Goal: Transaction & Acquisition: Purchase product/service

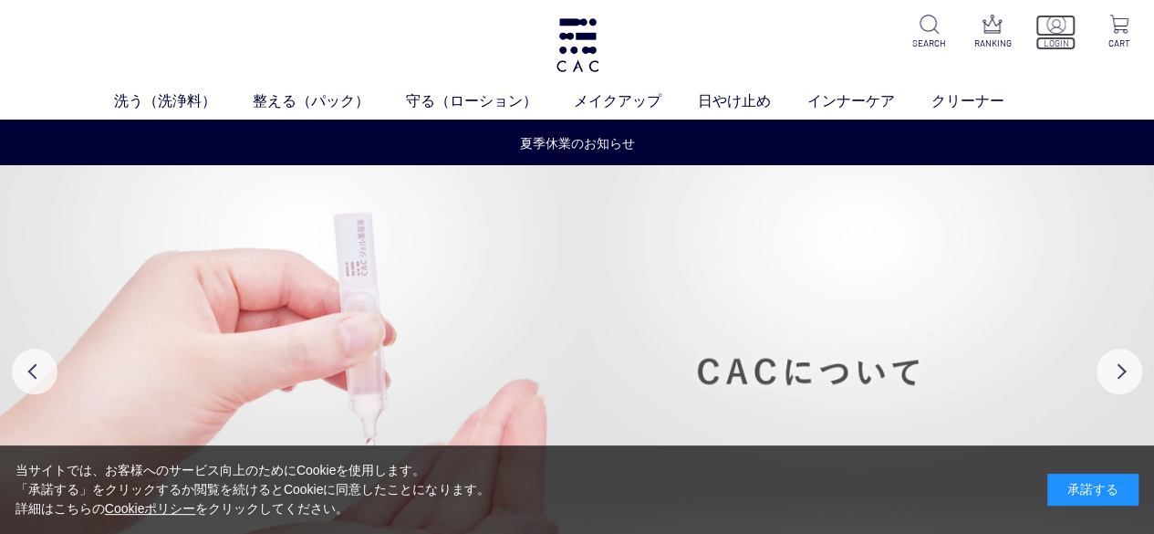
click at [1066, 34] on p at bounding box center [1056, 26] width 41 height 22
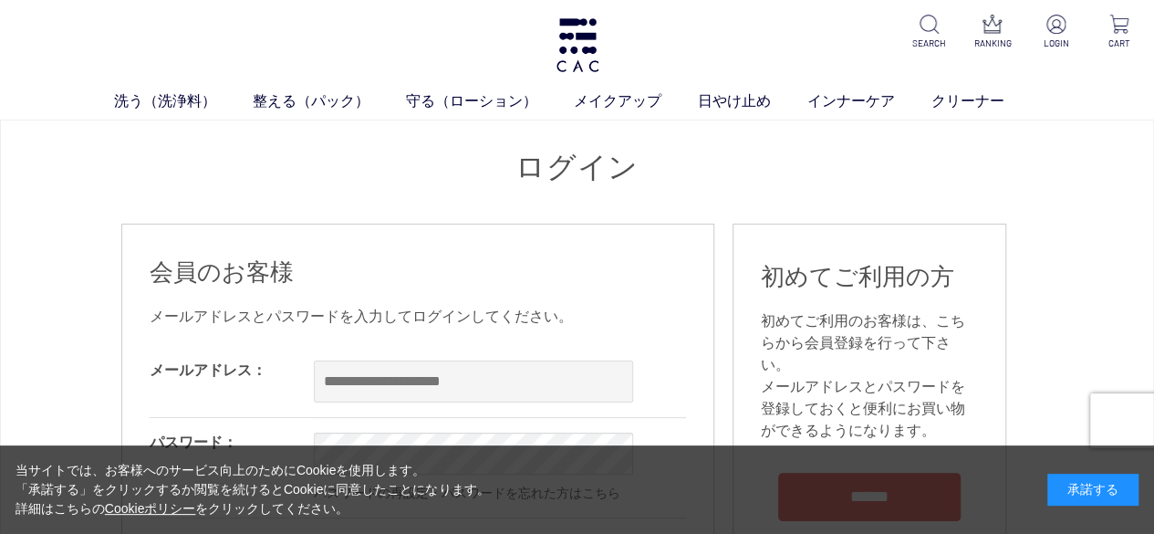
scroll to position [91, 0]
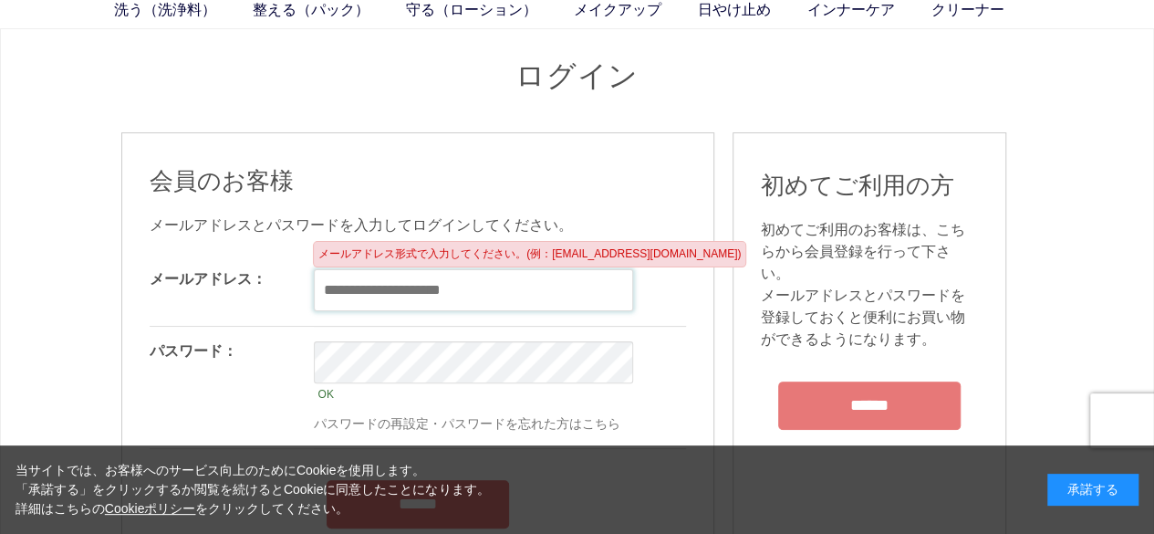
click at [402, 291] on input "email" at bounding box center [473, 290] width 319 height 42
paste input "**********"
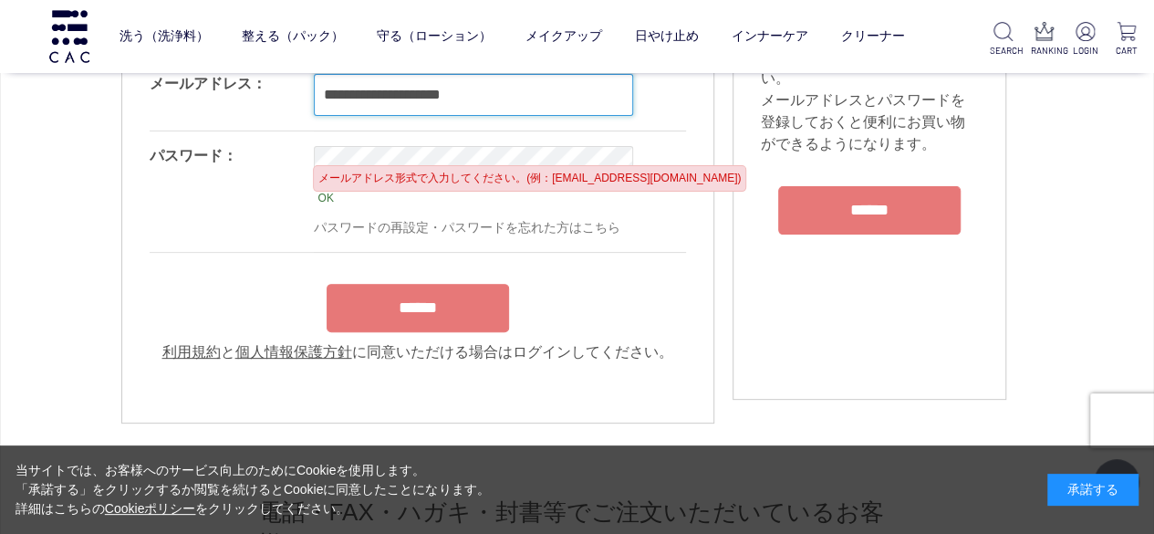
scroll to position [274, 0]
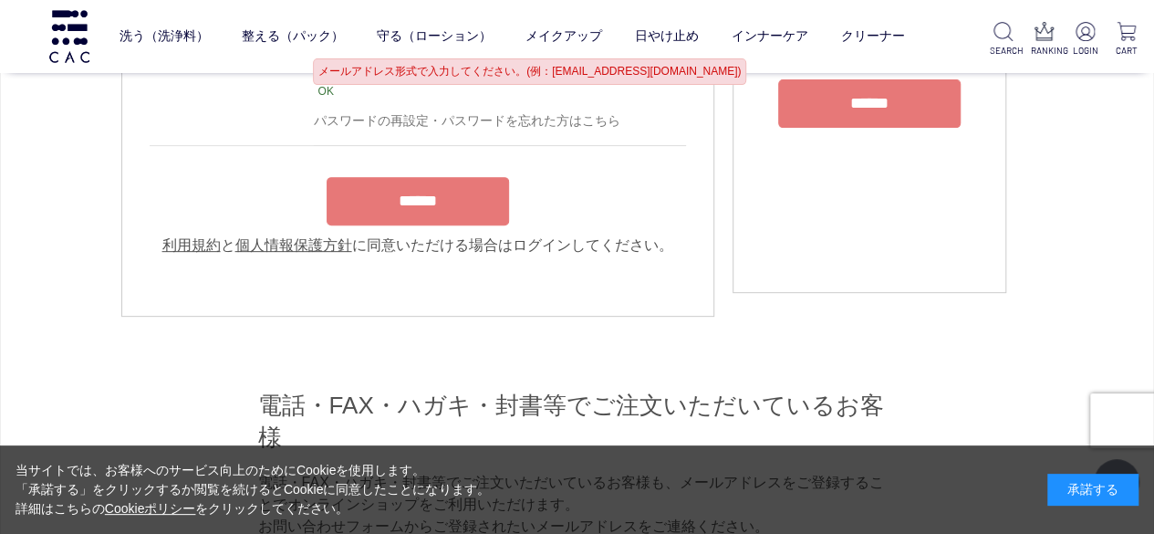
type input "**********"
click at [434, 223] on input "******" at bounding box center [418, 201] width 183 height 48
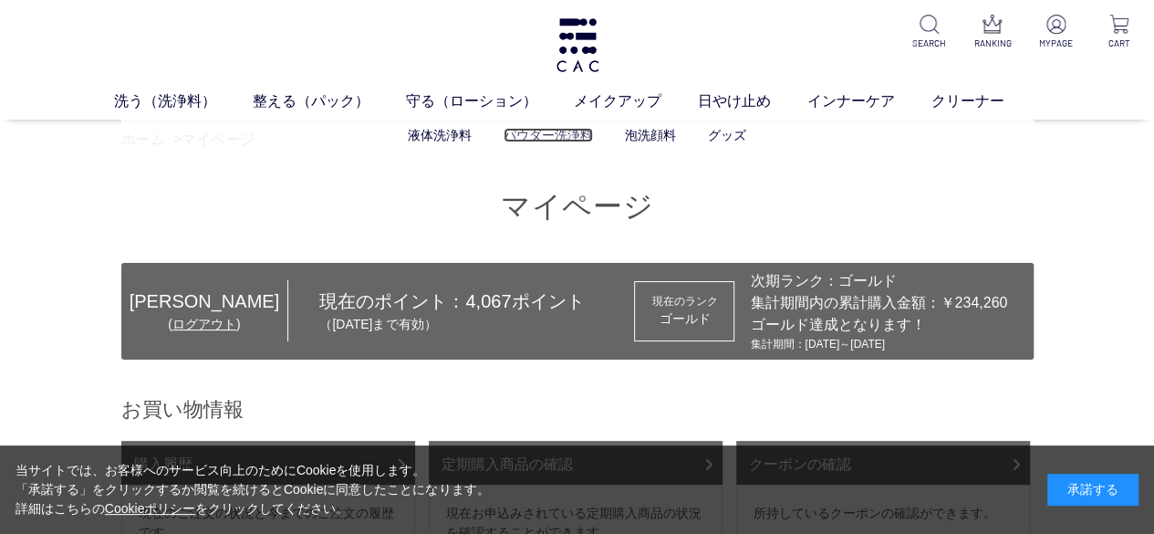
click at [577, 138] on link "パウダー洗浄料" at bounding box center [548, 135] width 89 height 15
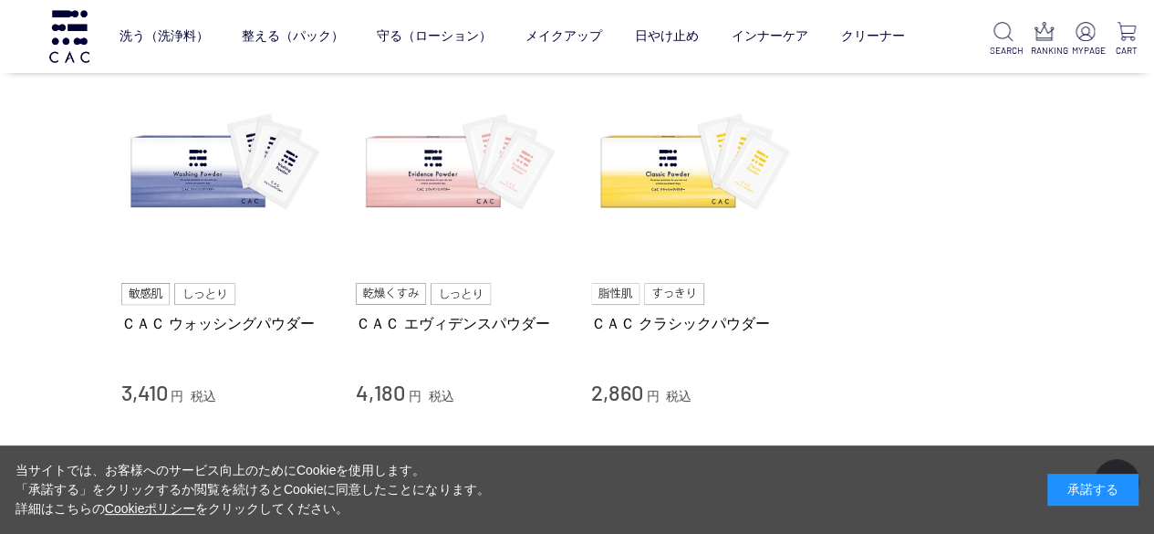
scroll to position [183, 0]
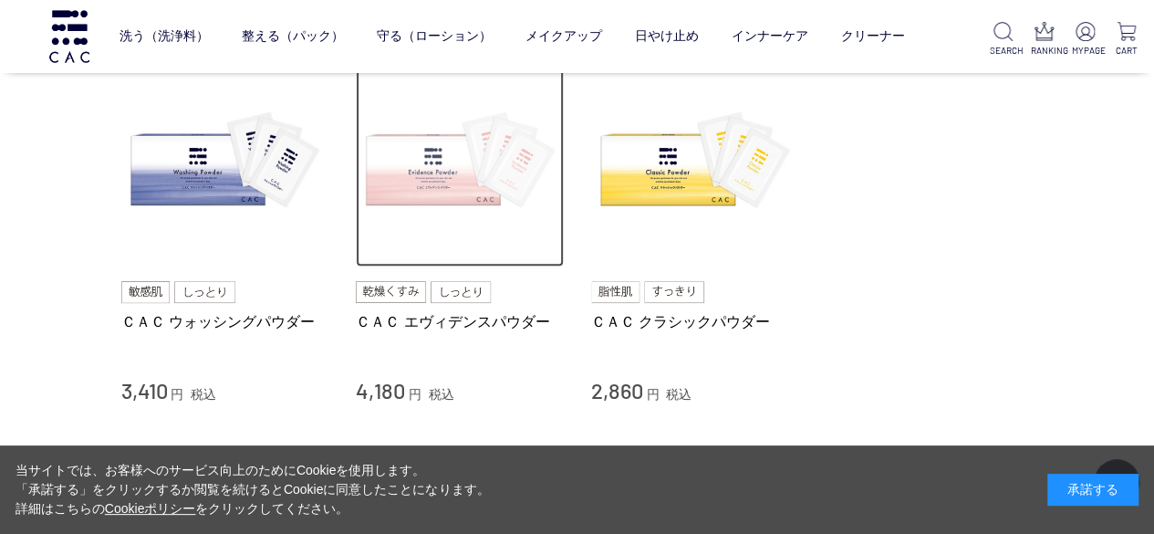
click at [444, 194] on img at bounding box center [460, 163] width 208 height 208
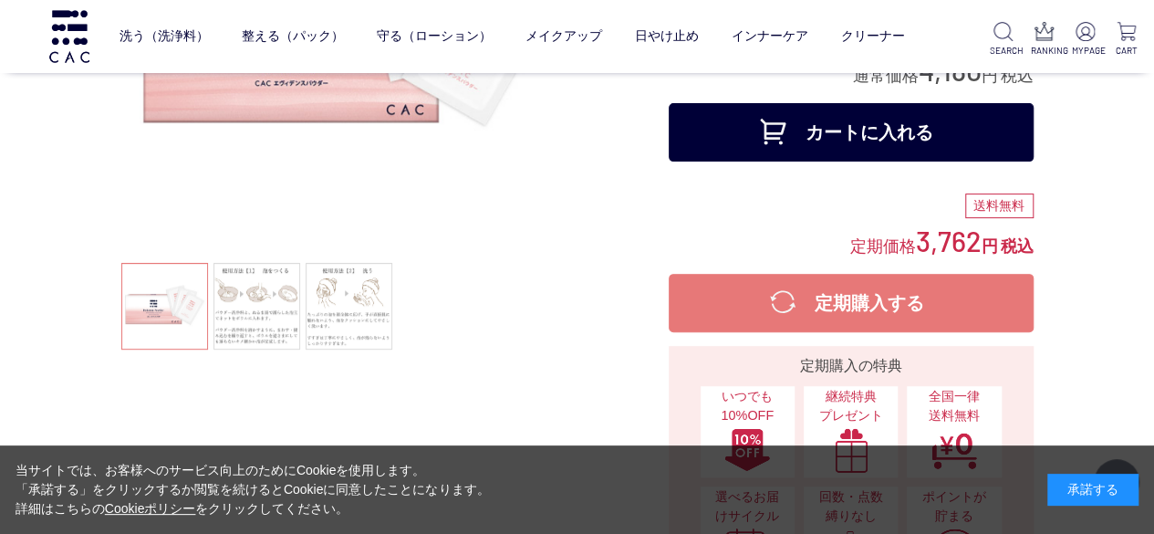
scroll to position [274, 0]
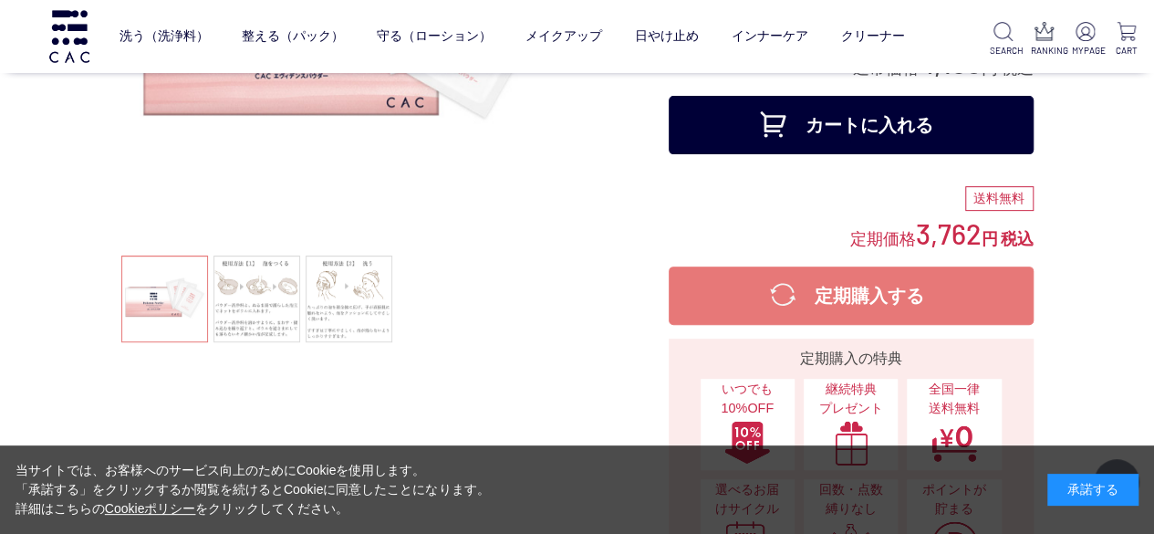
click at [859, 125] on button "カートに入れる" at bounding box center [851, 125] width 365 height 58
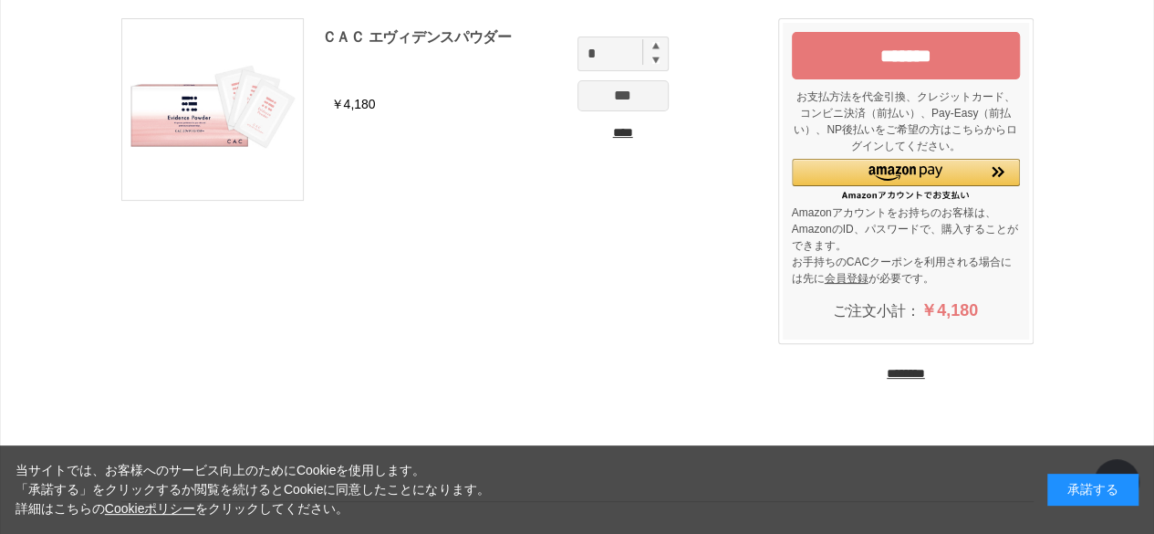
scroll to position [183, 0]
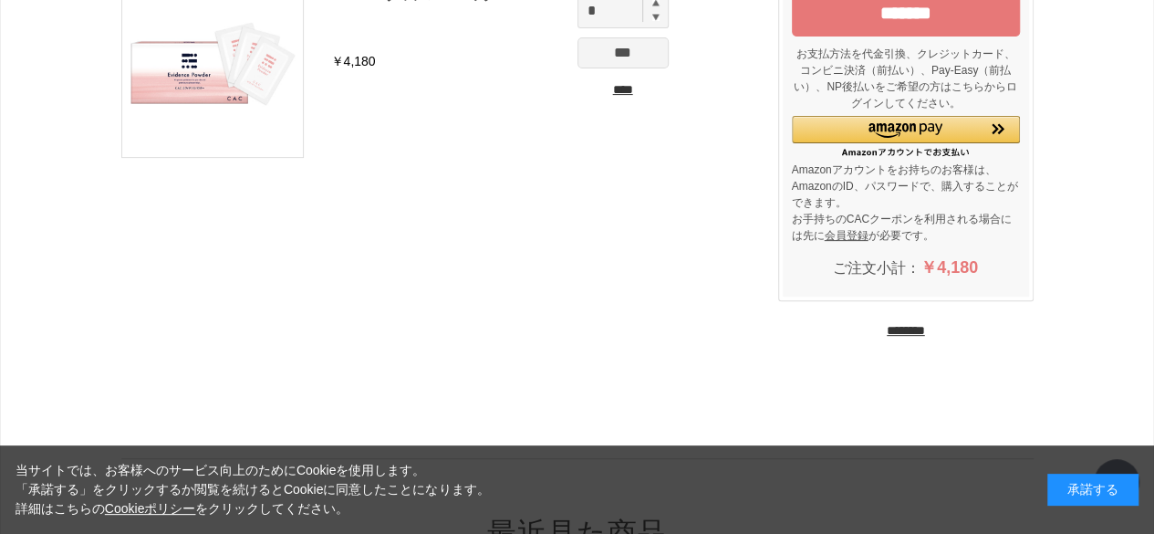
click at [925, 327] on input "********" at bounding box center [906, 330] width 38 height 17
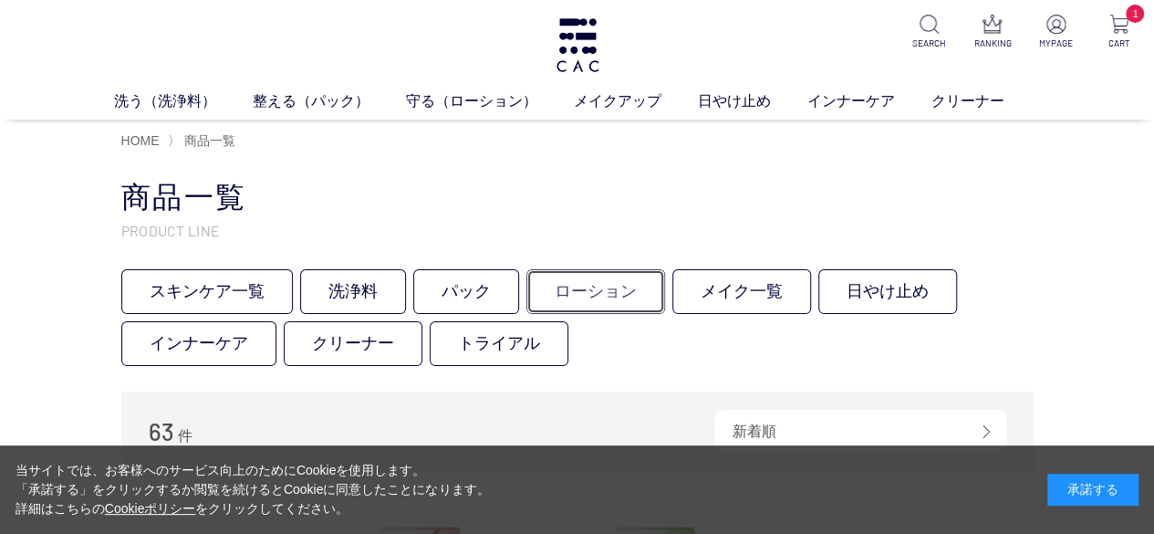
click at [617, 289] on link "ローション" at bounding box center [596, 291] width 139 height 45
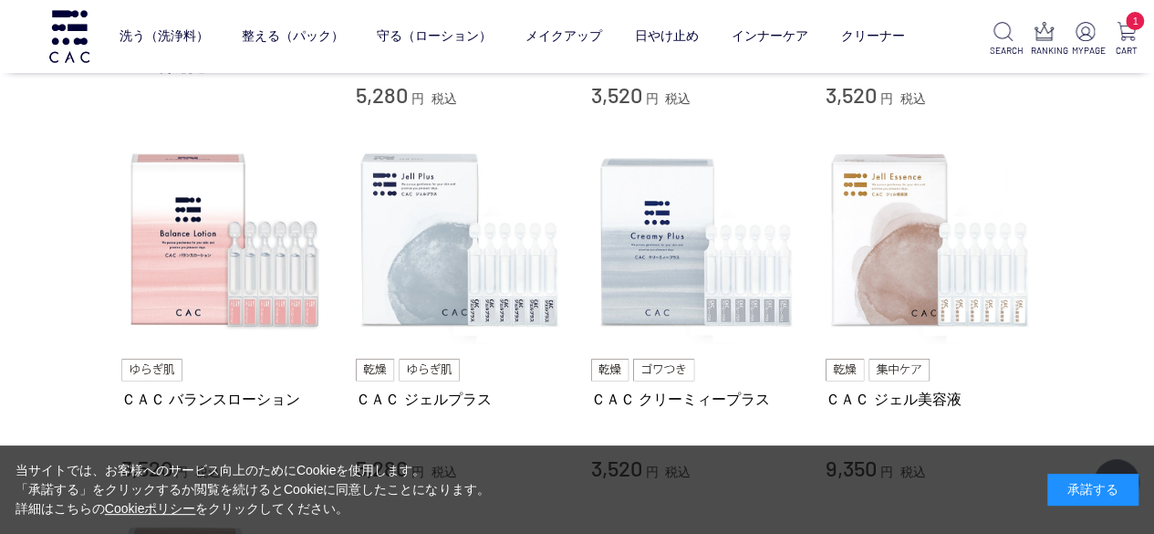
scroll to position [456, 0]
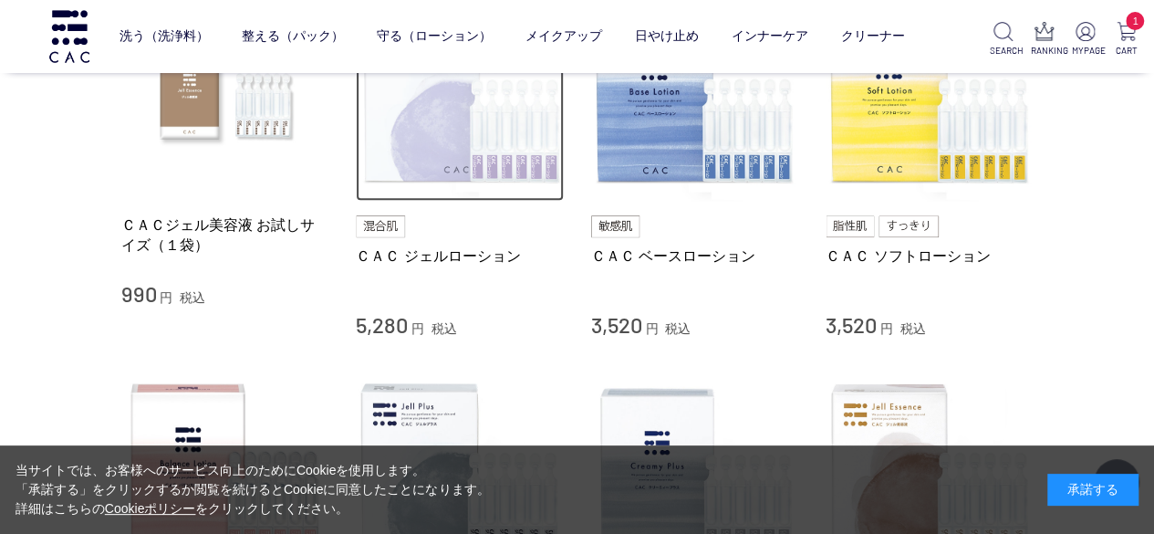
click at [429, 163] on img at bounding box center [460, 98] width 208 height 208
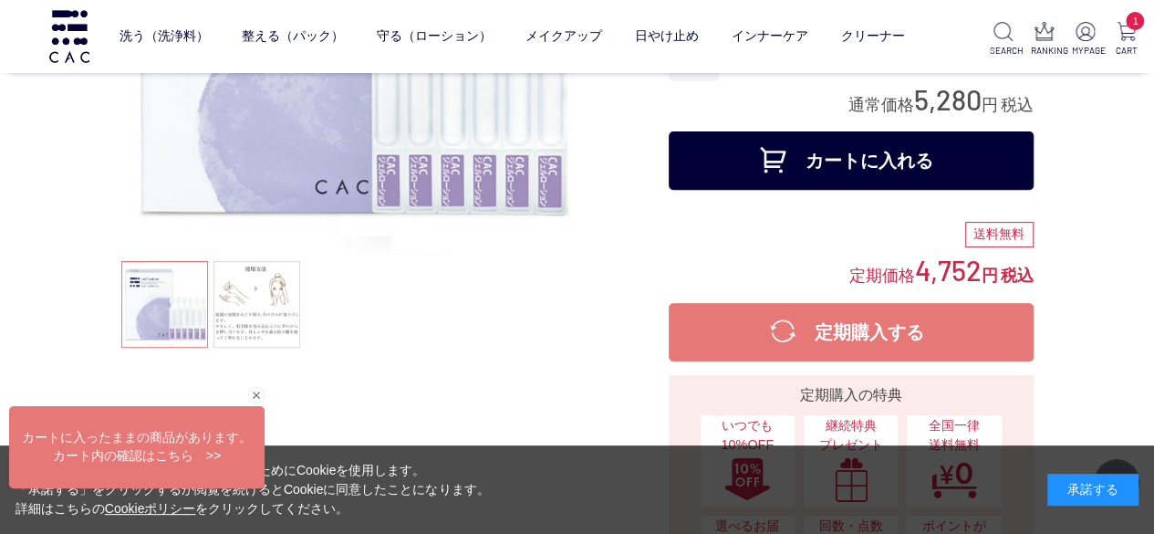
scroll to position [274, 0]
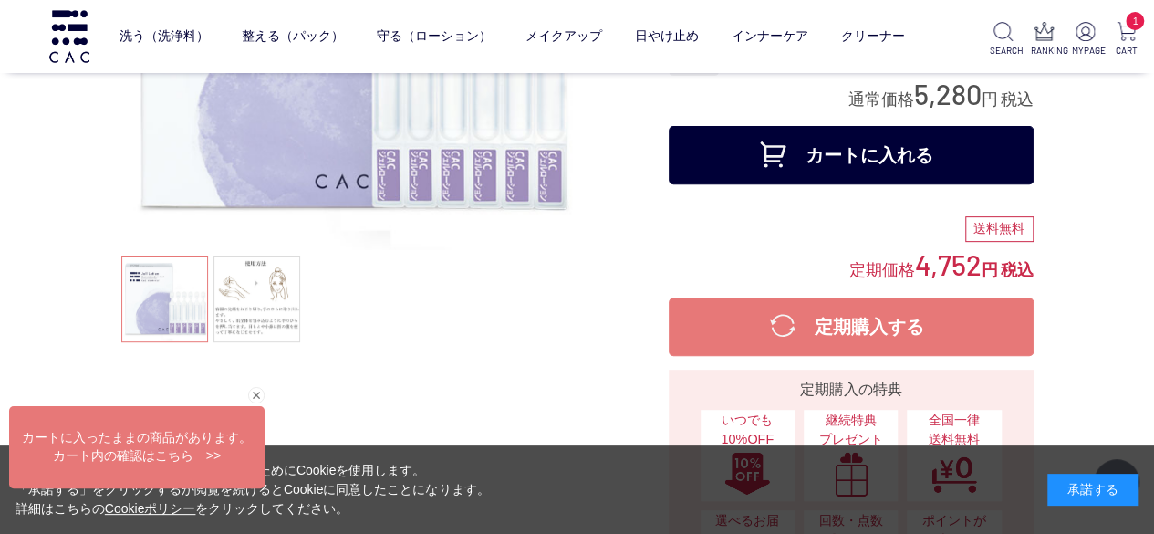
click at [824, 162] on button "カートに入れる" at bounding box center [851, 155] width 365 height 58
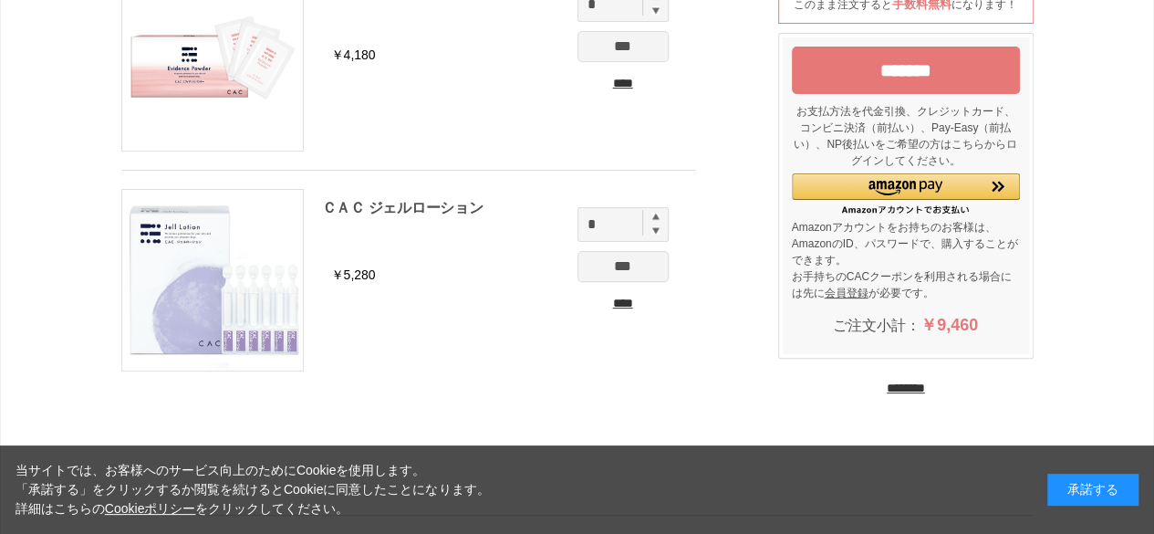
scroll to position [183, 0]
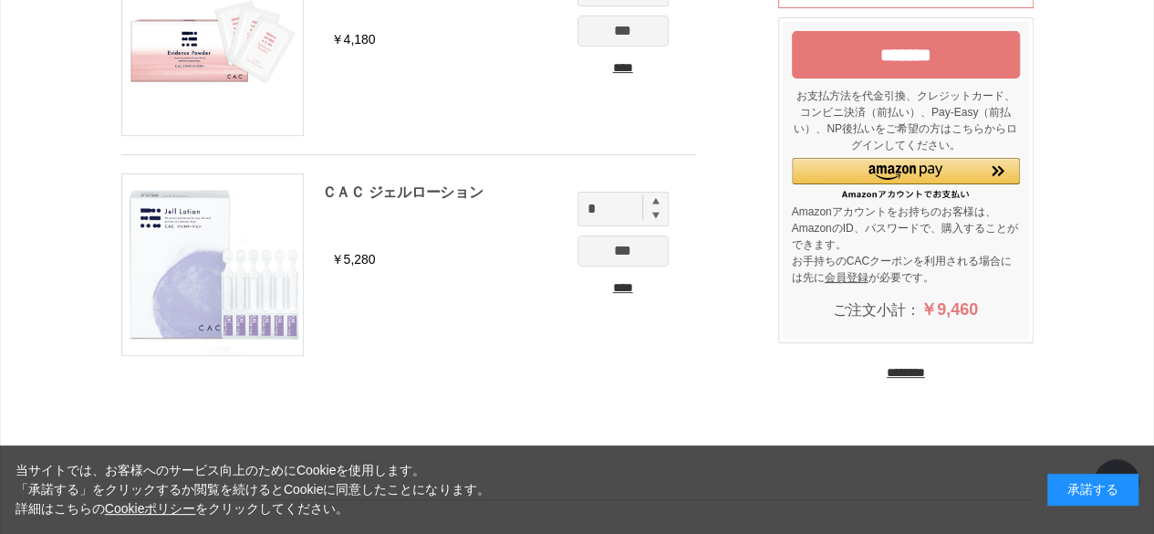
click at [653, 202] on img at bounding box center [655, 200] width 7 height 7
type input "*"
click at [628, 258] on input "***" at bounding box center [623, 250] width 91 height 31
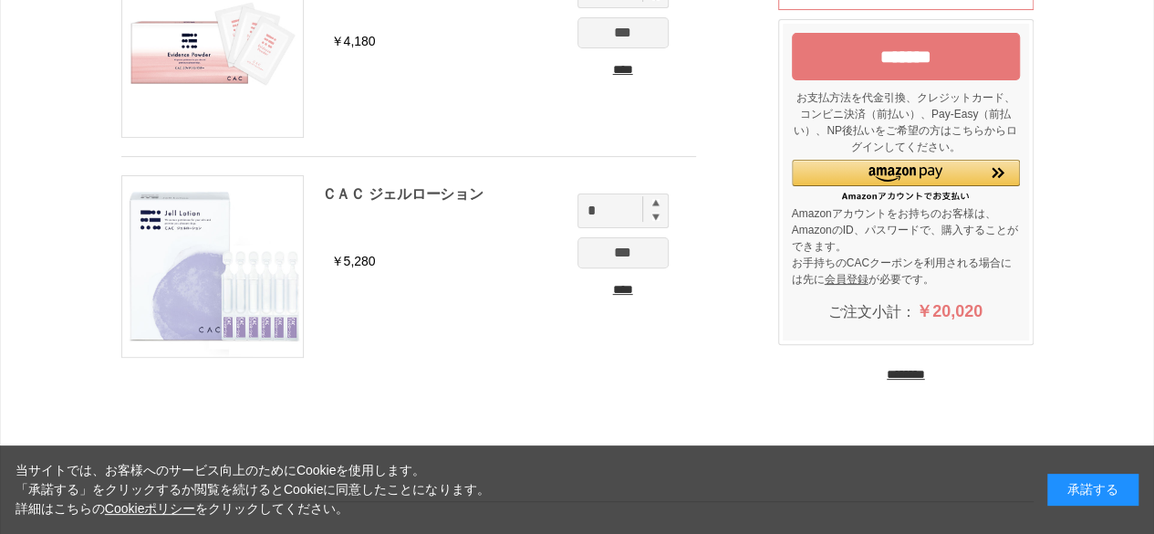
scroll to position [183, 0]
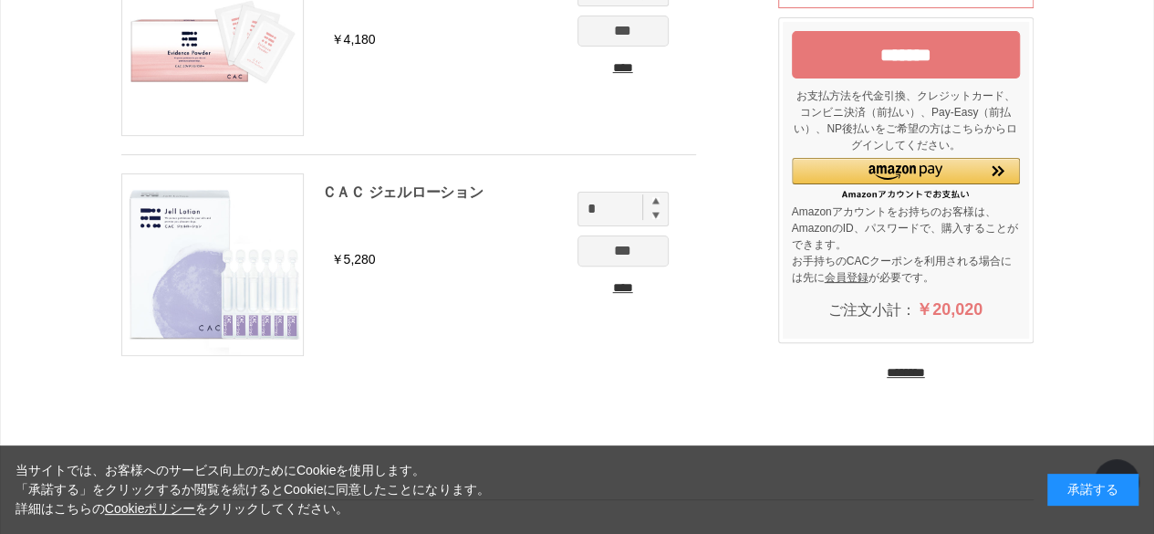
click at [912, 376] on input "********" at bounding box center [906, 372] width 38 height 17
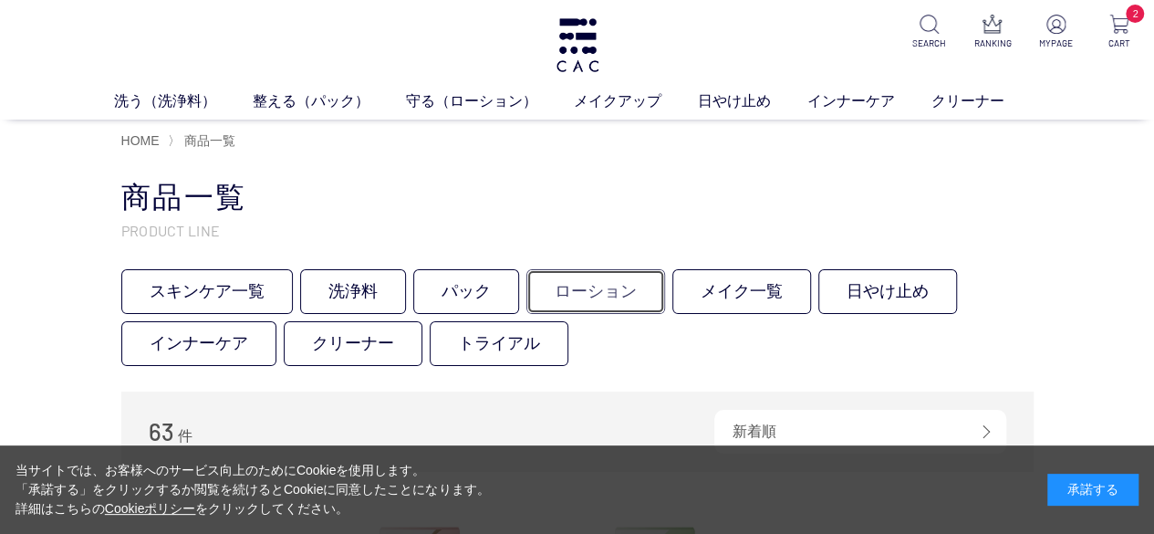
click at [622, 300] on link "ローション" at bounding box center [596, 291] width 139 height 45
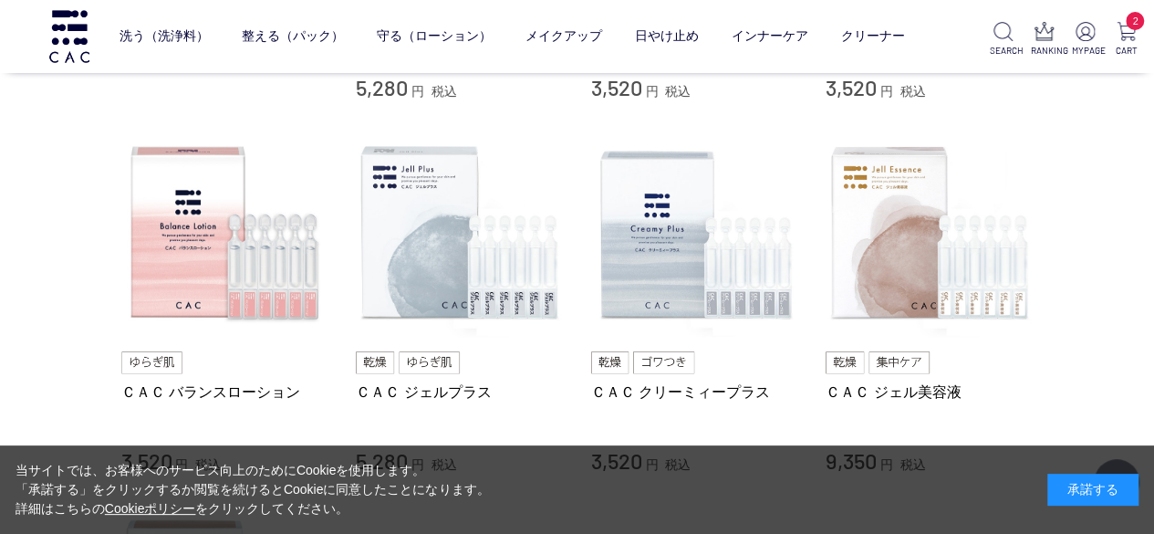
scroll to position [730, 0]
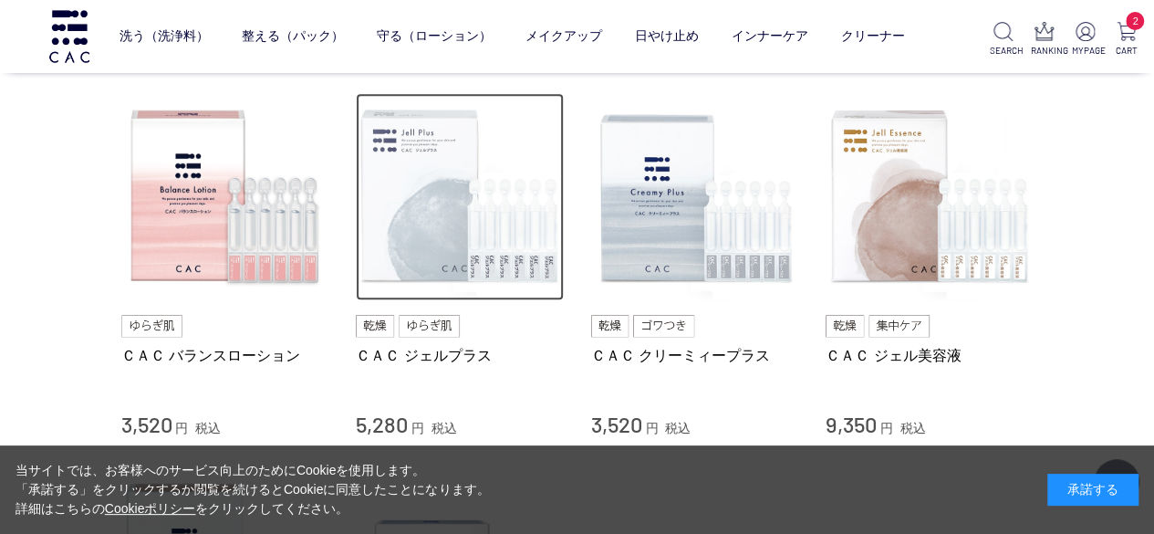
click at [444, 239] on img at bounding box center [460, 197] width 208 height 208
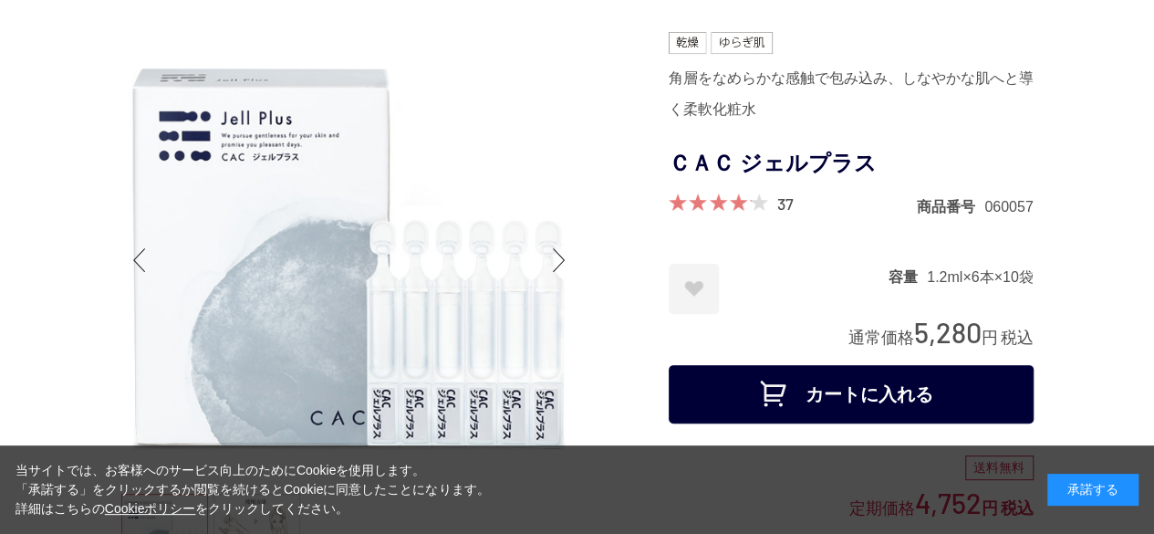
scroll to position [183, 0]
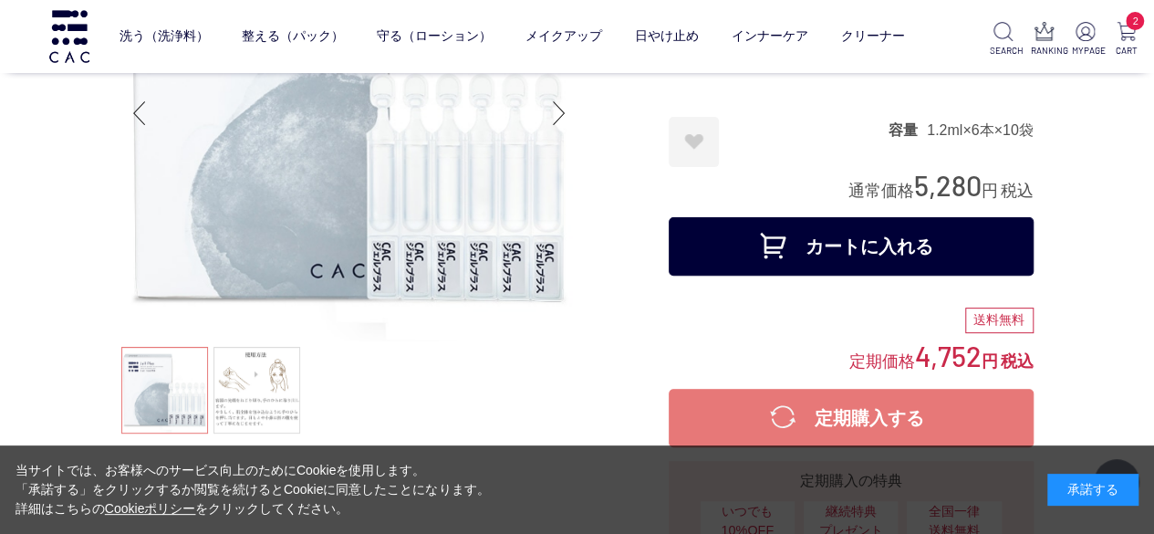
click at [806, 261] on button "カートに入れる" at bounding box center [851, 246] width 365 height 58
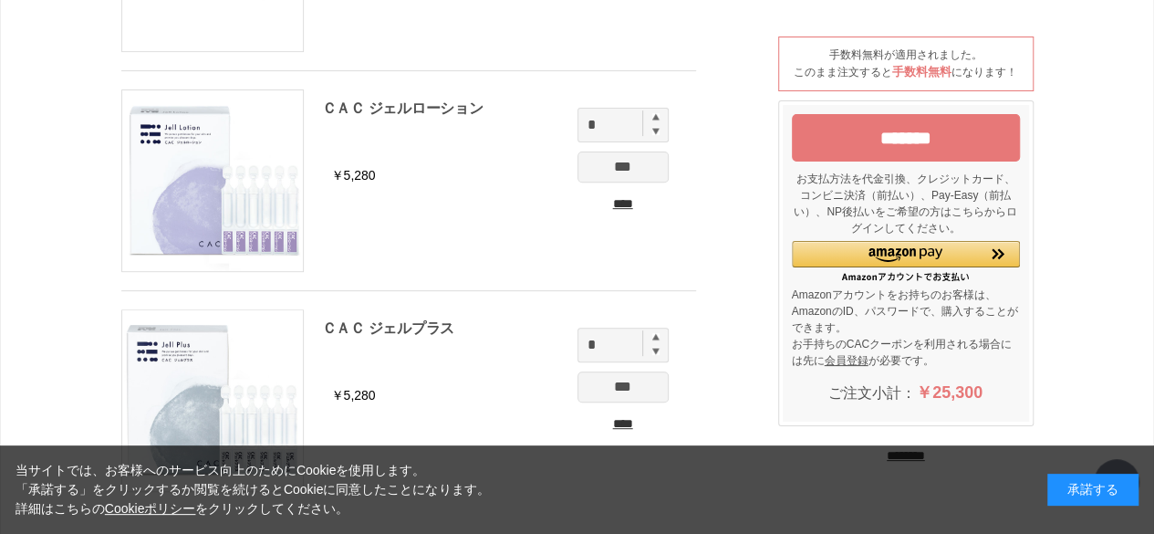
scroll to position [274, 0]
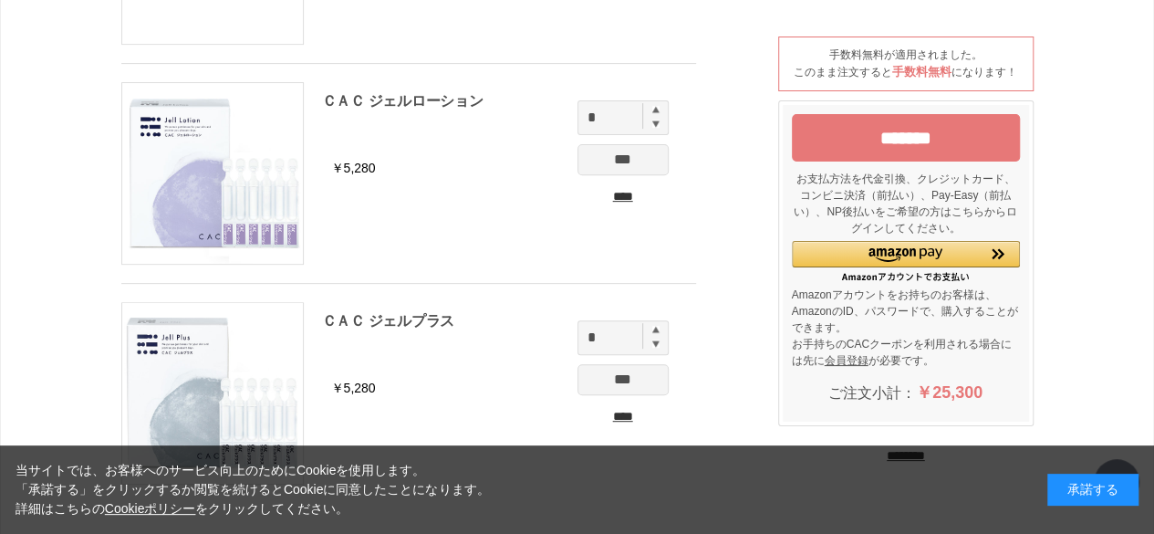
click at [659, 326] on img at bounding box center [655, 329] width 7 height 7
type input "*"
click at [644, 377] on input "***" at bounding box center [623, 379] width 91 height 31
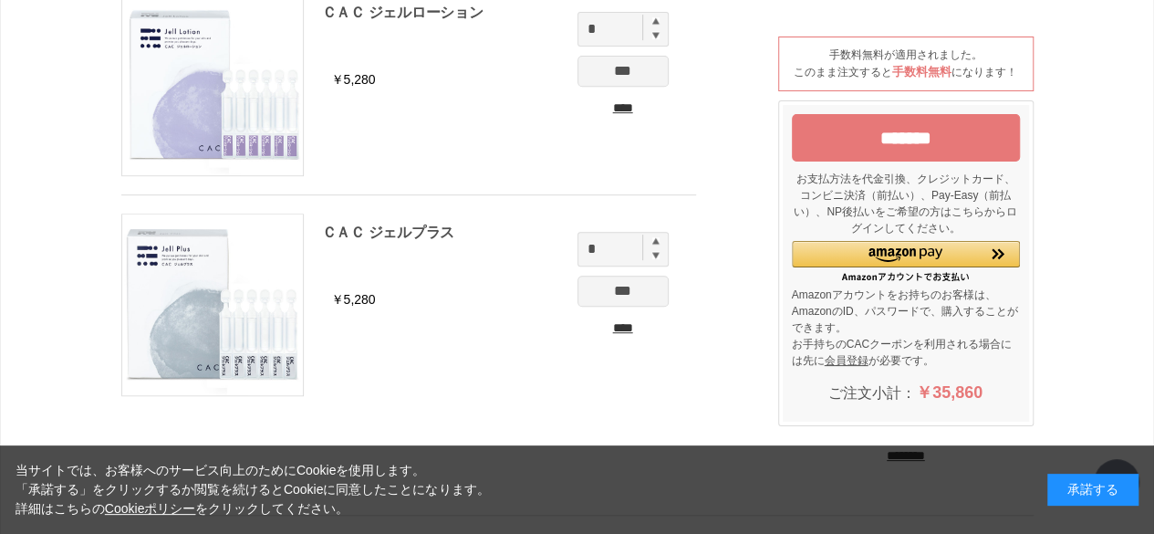
scroll to position [365, 0]
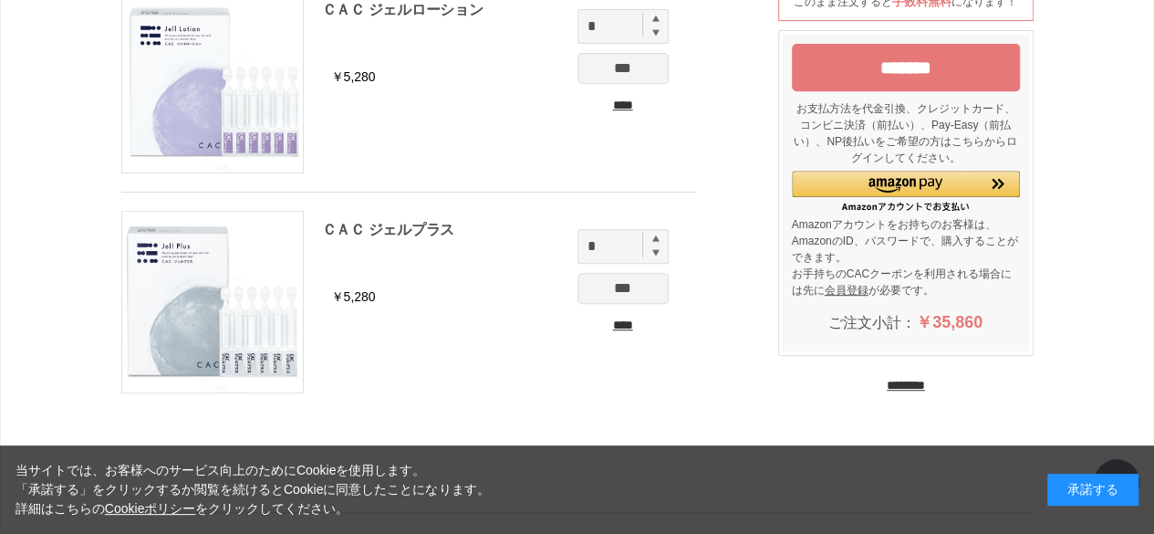
click at [923, 382] on input "********" at bounding box center [906, 385] width 38 height 17
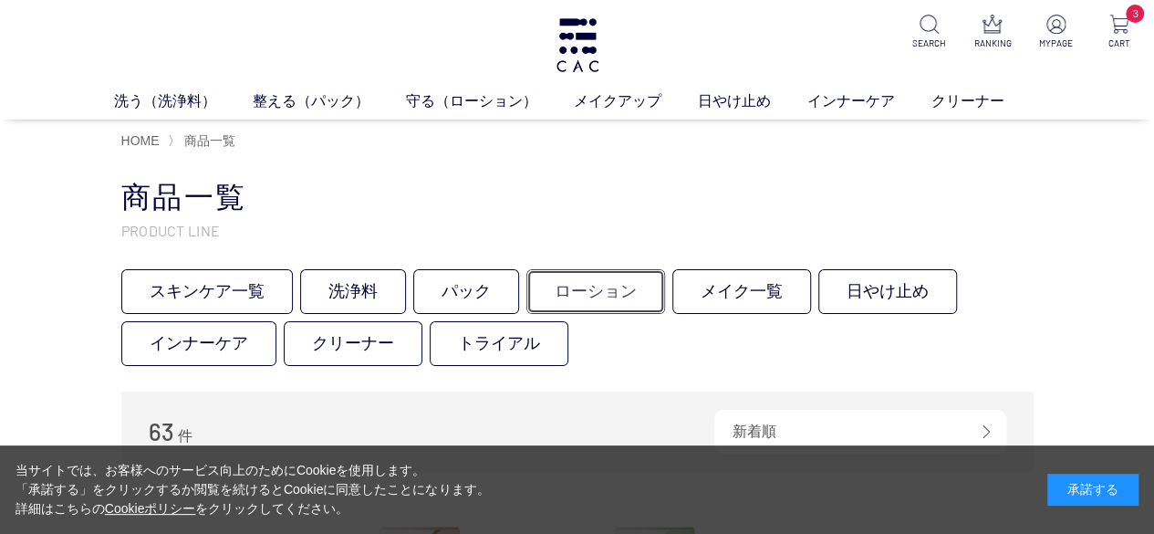
click at [569, 289] on link "ローション" at bounding box center [596, 291] width 139 height 45
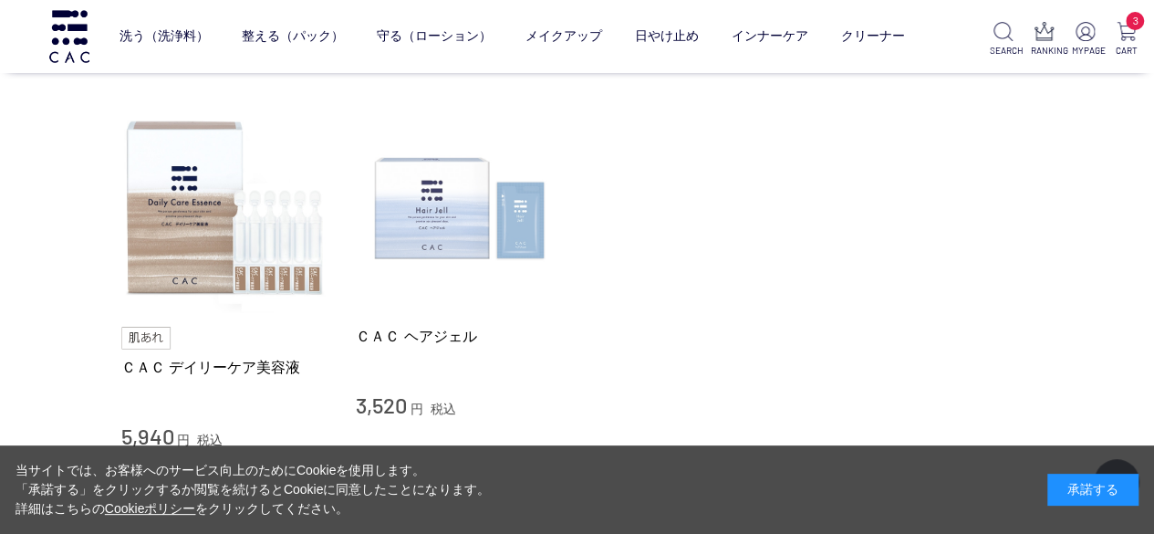
scroll to position [1095, 0]
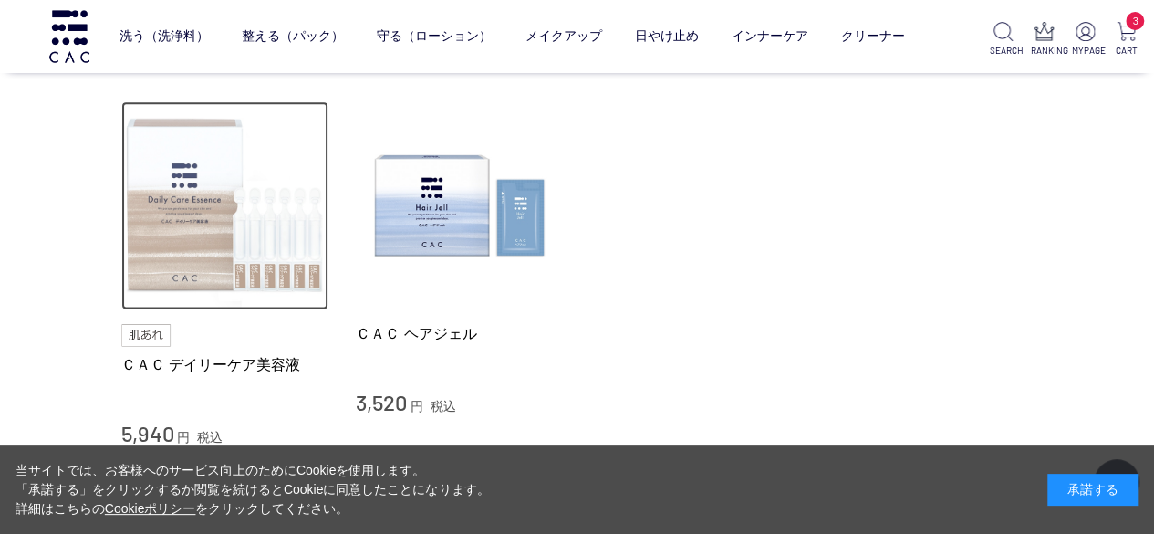
click at [212, 251] on img at bounding box center [225, 205] width 208 height 208
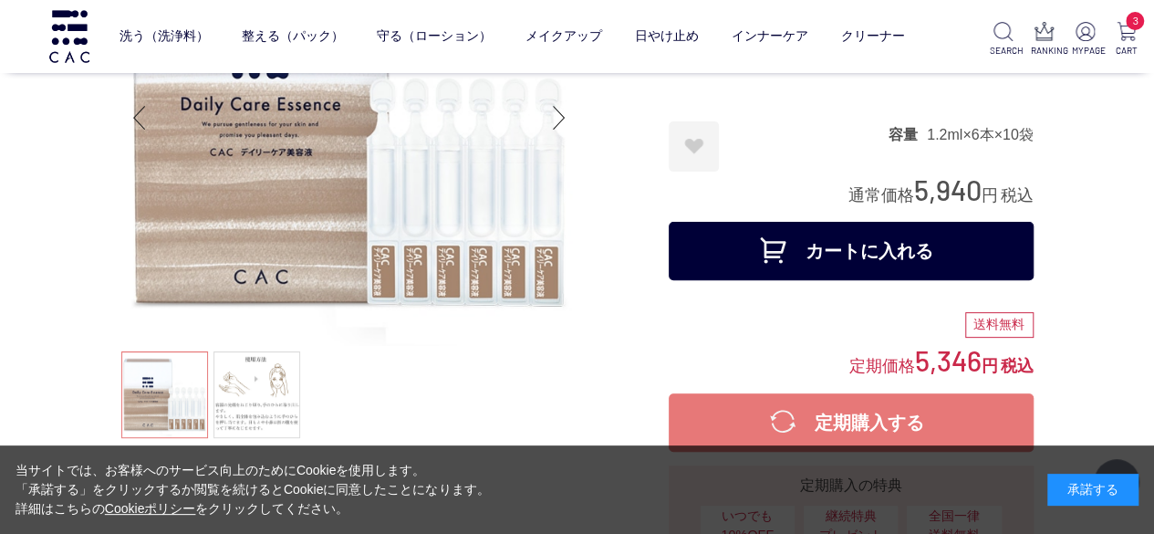
scroll to position [183, 0]
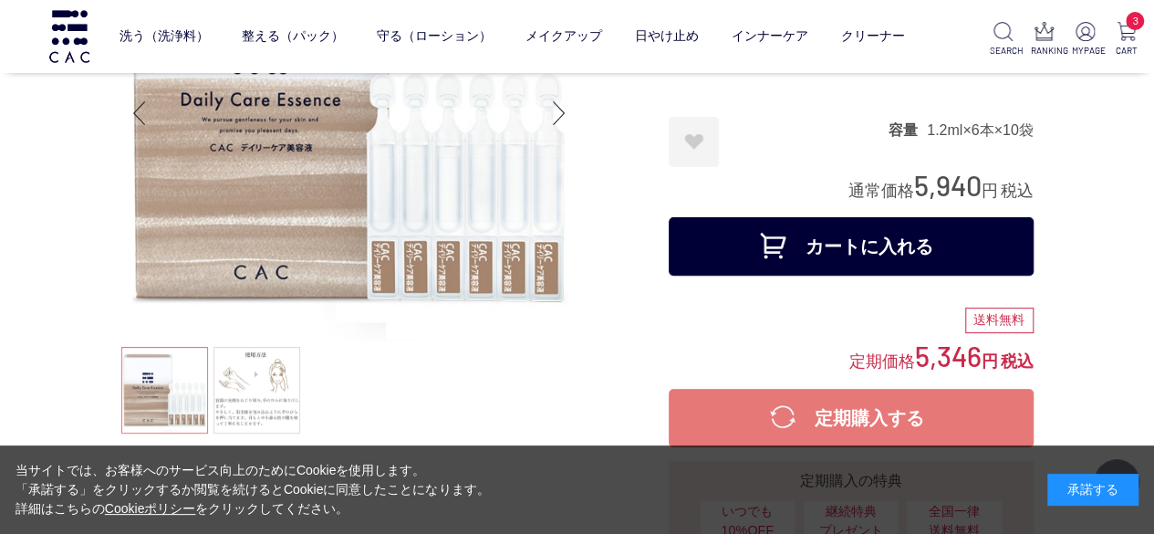
click at [822, 247] on button "カートに入れる" at bounding box center [851, 246] width 365 height 58
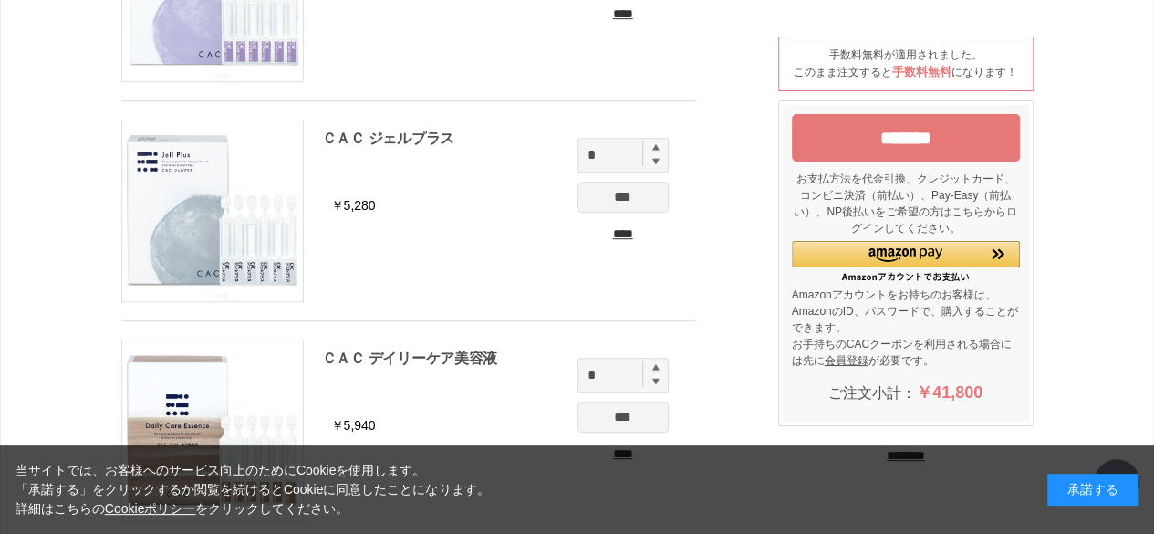
scroll to position [548, 0]
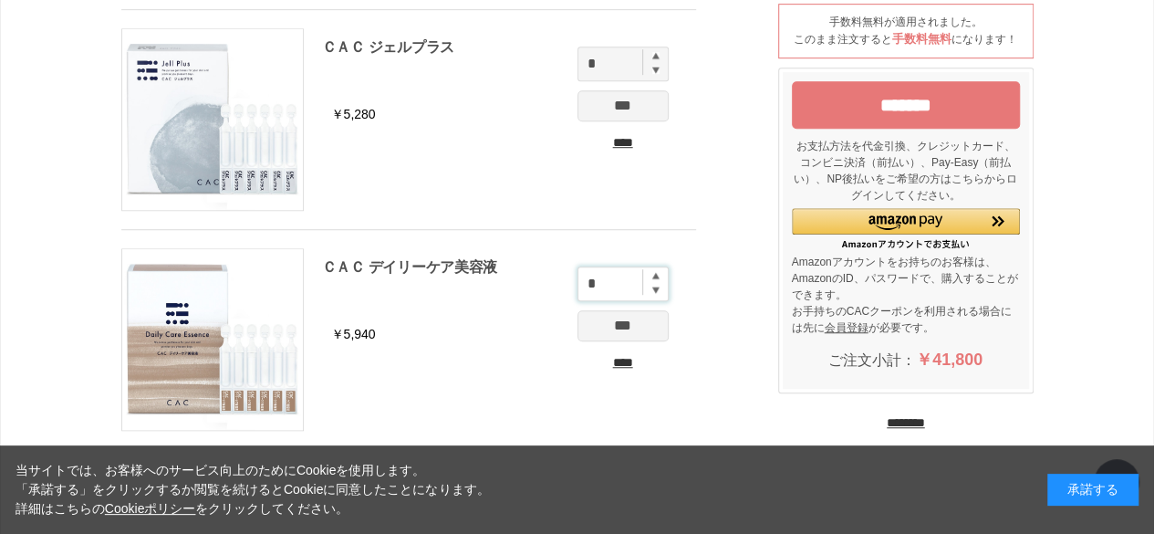
click at [651, 275] on input "*" at bounding box center [623, 283] width 91 height 35
click at [652, 275] on img at bounding box center [655, 275] width 7 height 7
type input "*"
click at [644, 328] on input "***" at bounding box center [623, 325] width 91 height 31
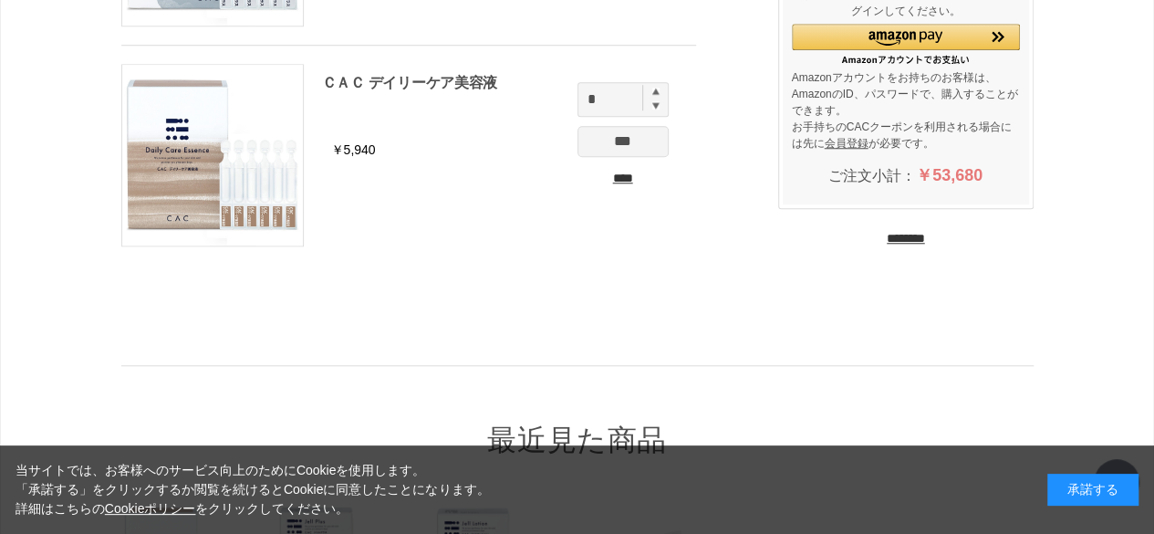
scroll to position [730, 0]
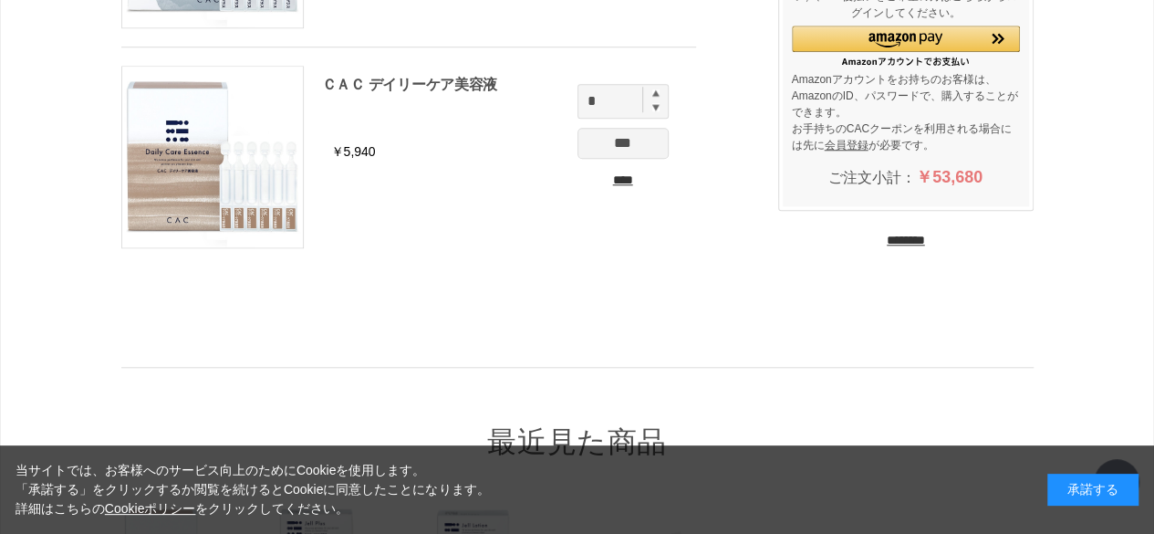
click at [924, 232] on input "********" at bounding box center [906, 240] width 38 height 17
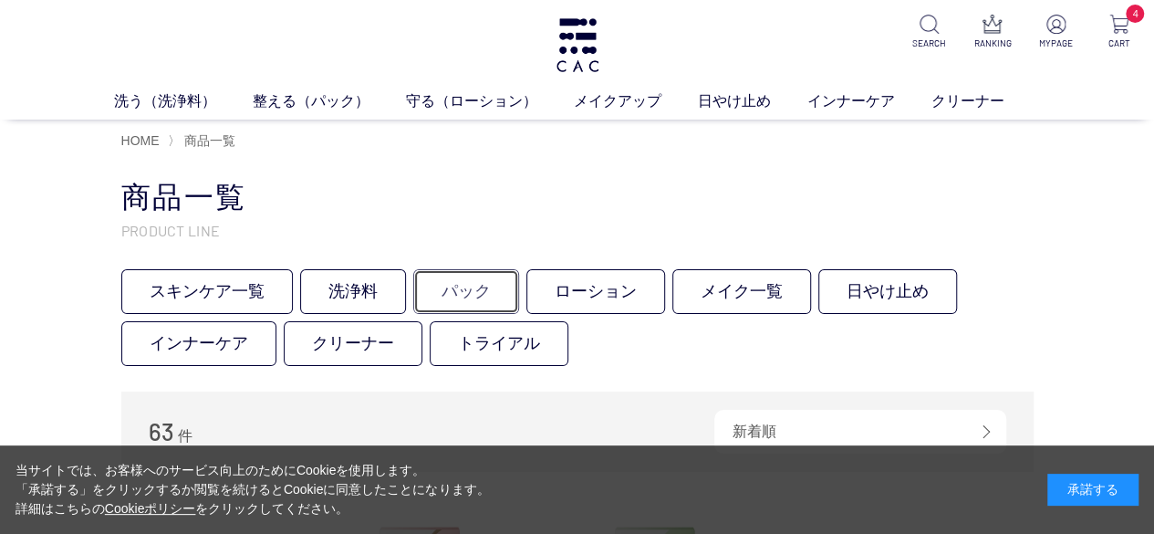
click at [482, 305] on link "パック" at bounding box center [466, 291] width 106 height 45
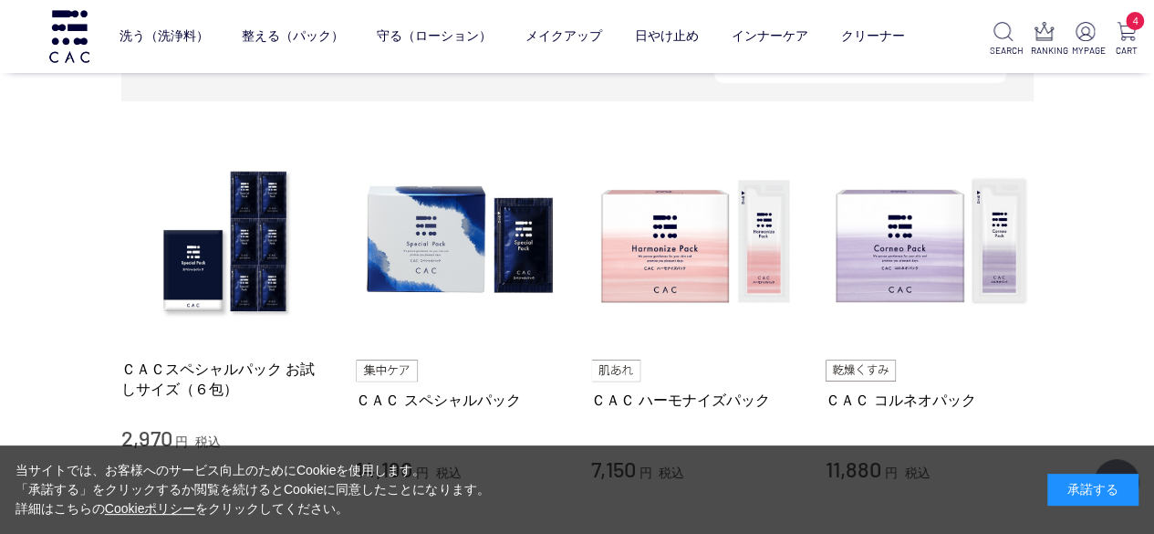
scroll to position [365, 0]
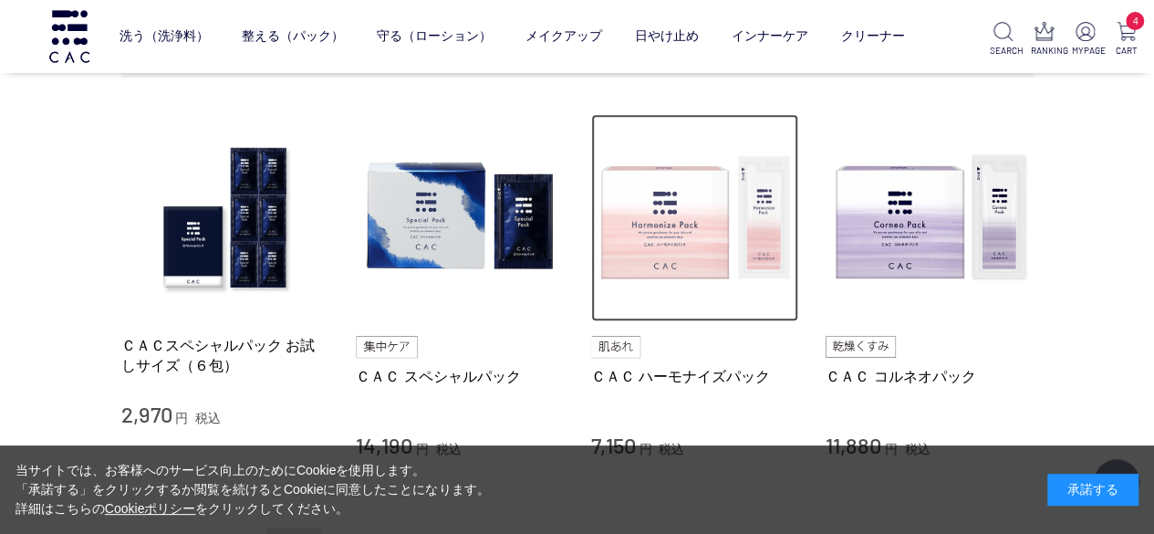
click at [654, 262] on img at bounding box center [695, 218] width 208 height 208
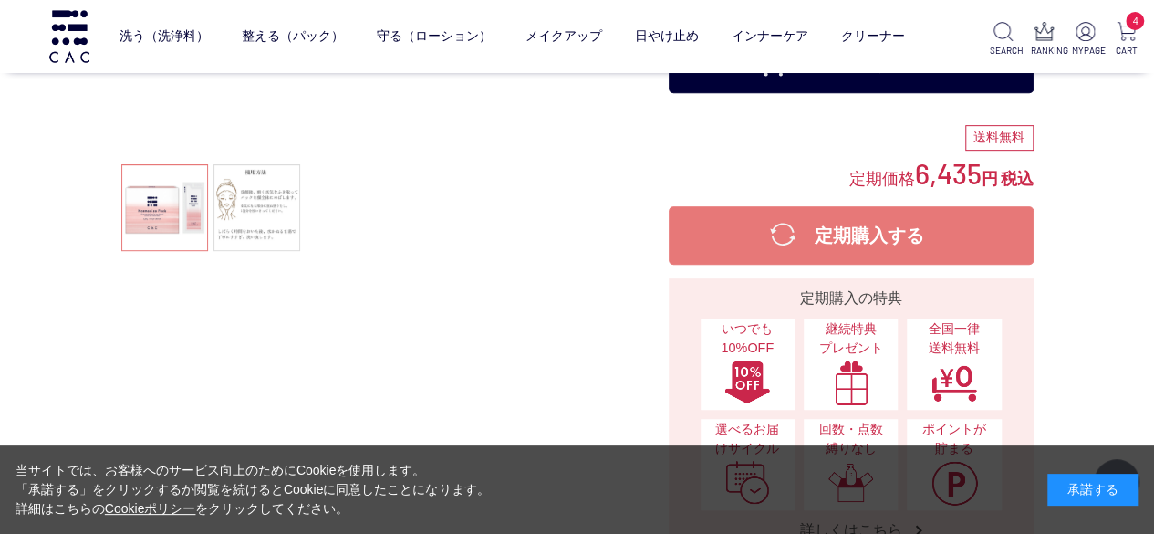
scroll to position [274, 0]
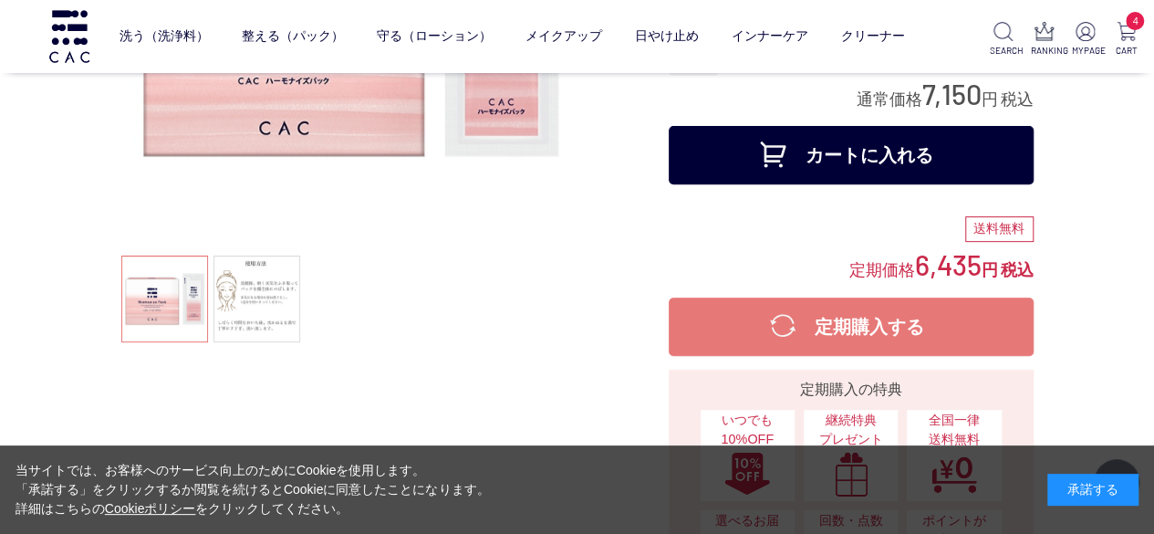
click at [869, 163] on button "カートに入れる" at bounding box center [851, 155] width 365 height 58
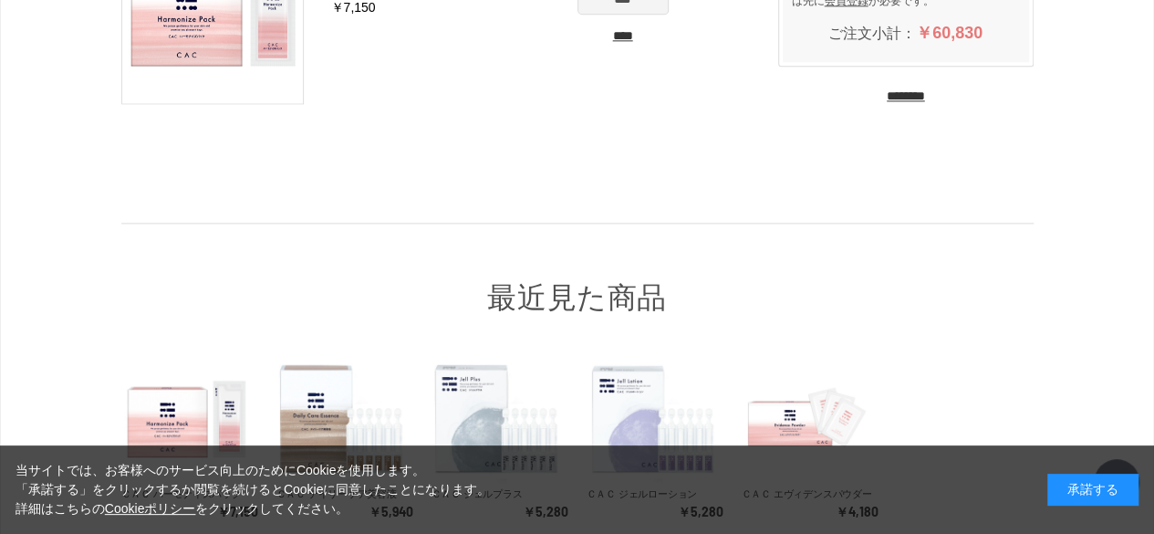
scroll to position [1095, 0]
click at [923, 90] on input "********" at bounding box center [906, 95] width 38 height 17
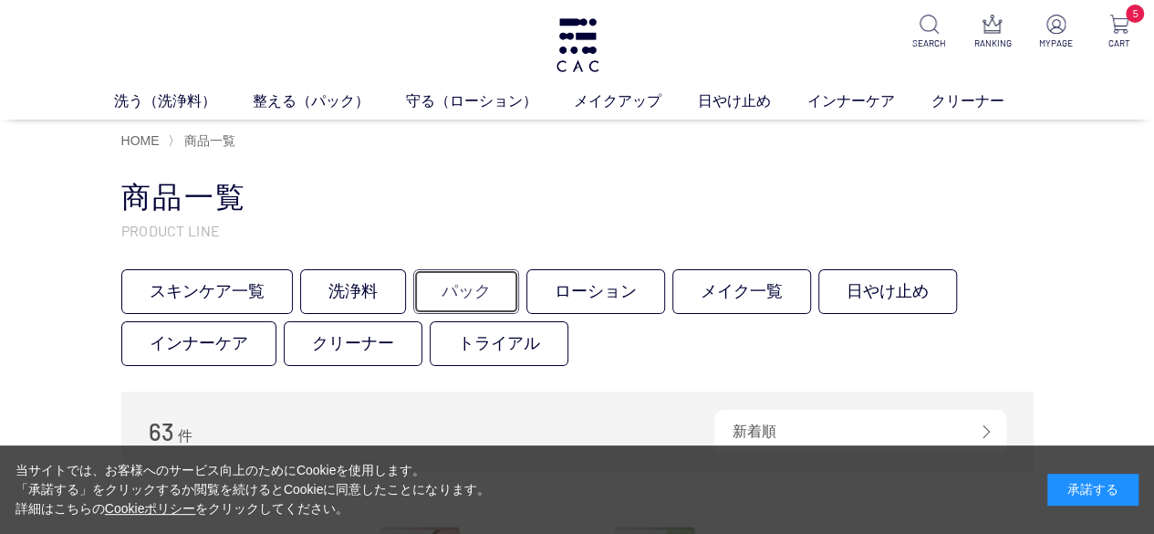
click at [490, 298] on link "パック" at bounding box center [466, 291] width 106 height 45
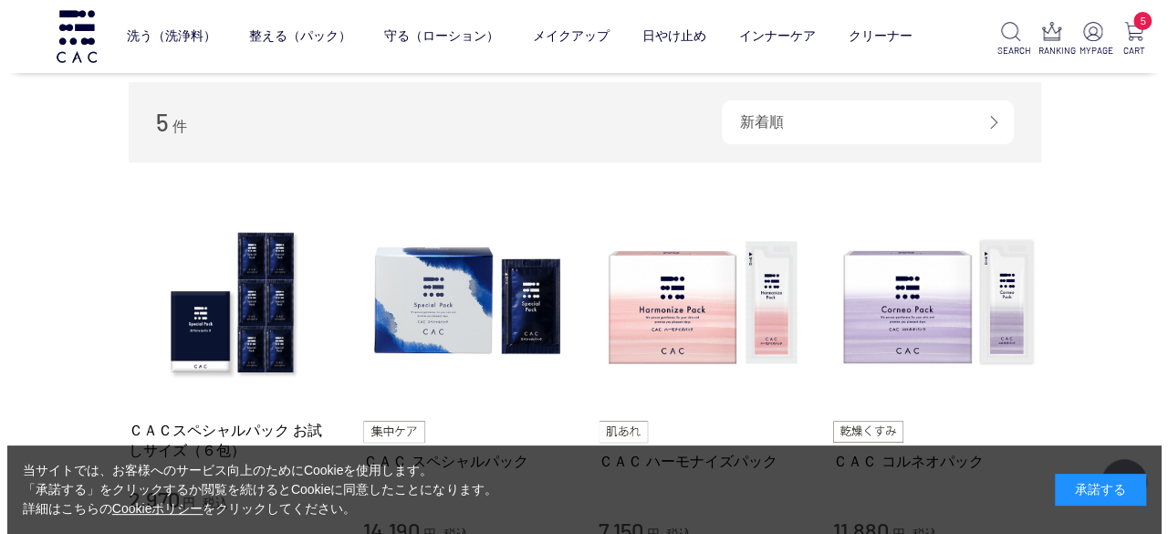
scroll to position [274, 0]
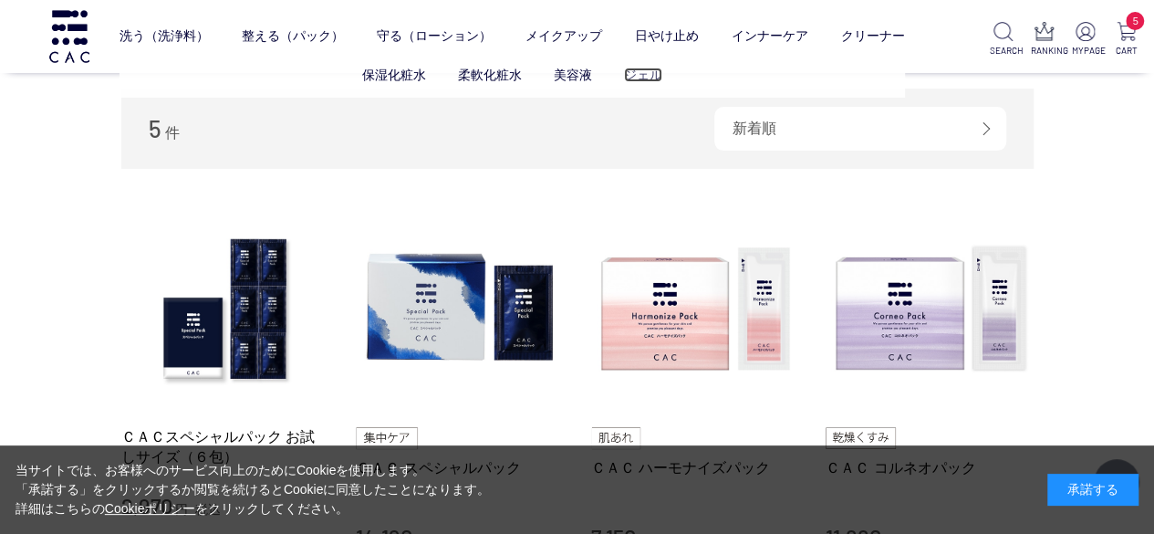
click at [628, 71] on link "ジェル" at bounding box center [643, 75] width 38 height 15
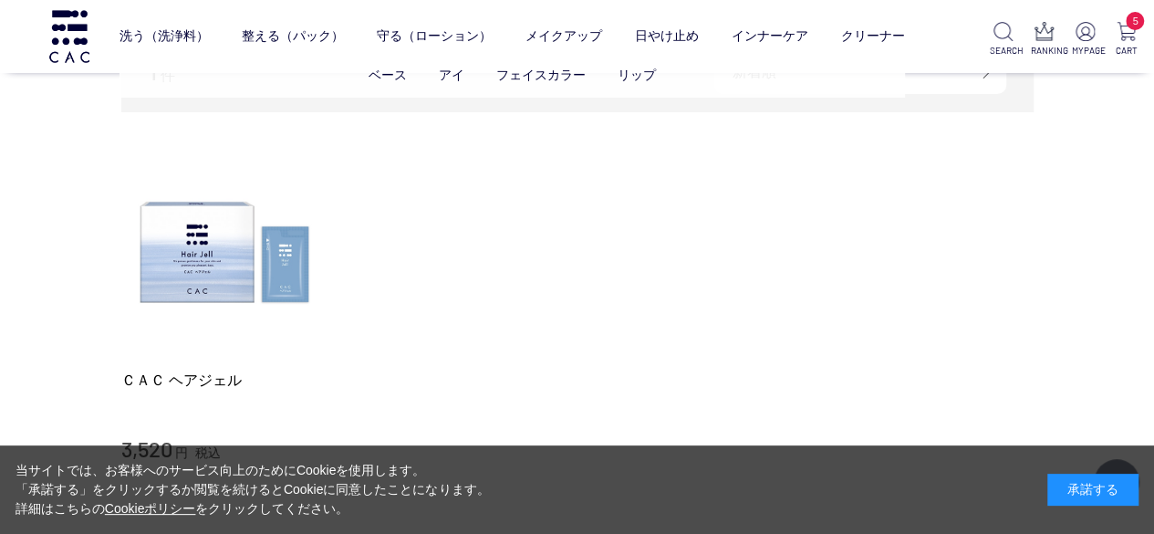
scroll to position [274, 0]
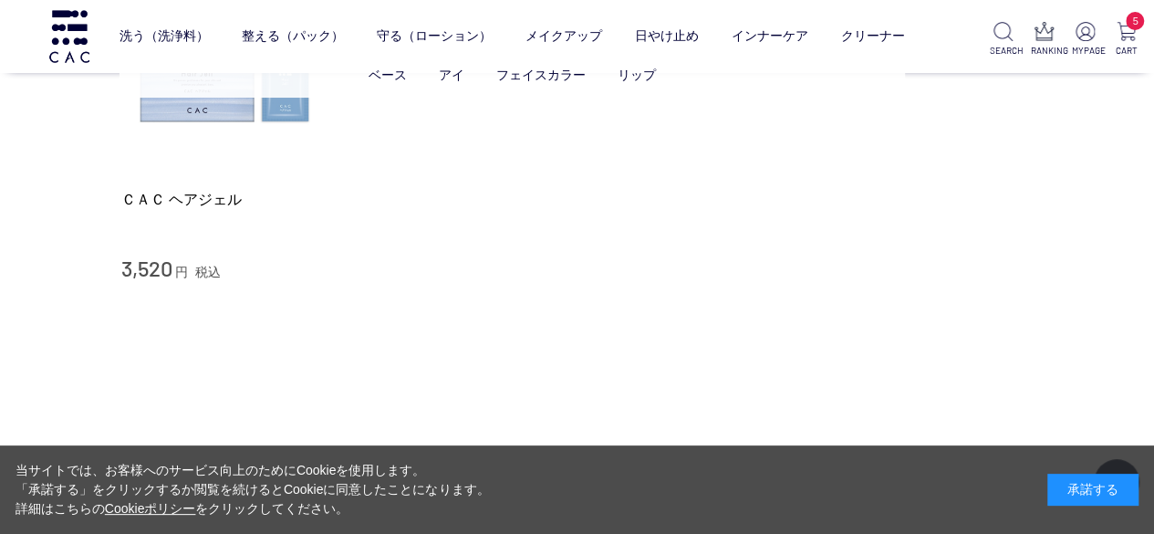
click at [210, 93] on ul "ベース アイ フェイスカラー リップ" at bounding box center [512, 75] width 785 height 45
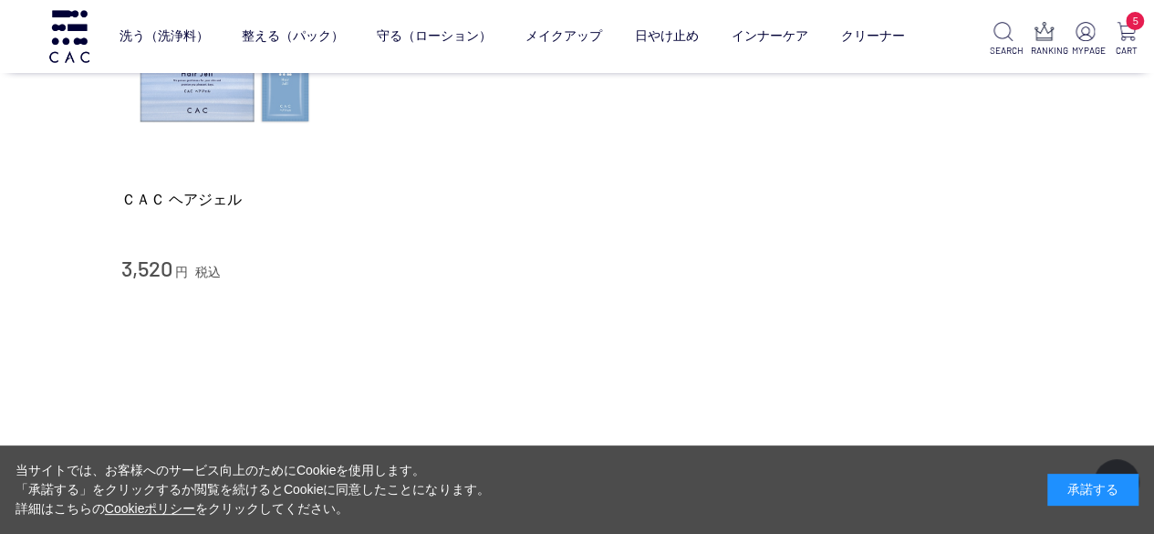
scroll to position [183, 0]
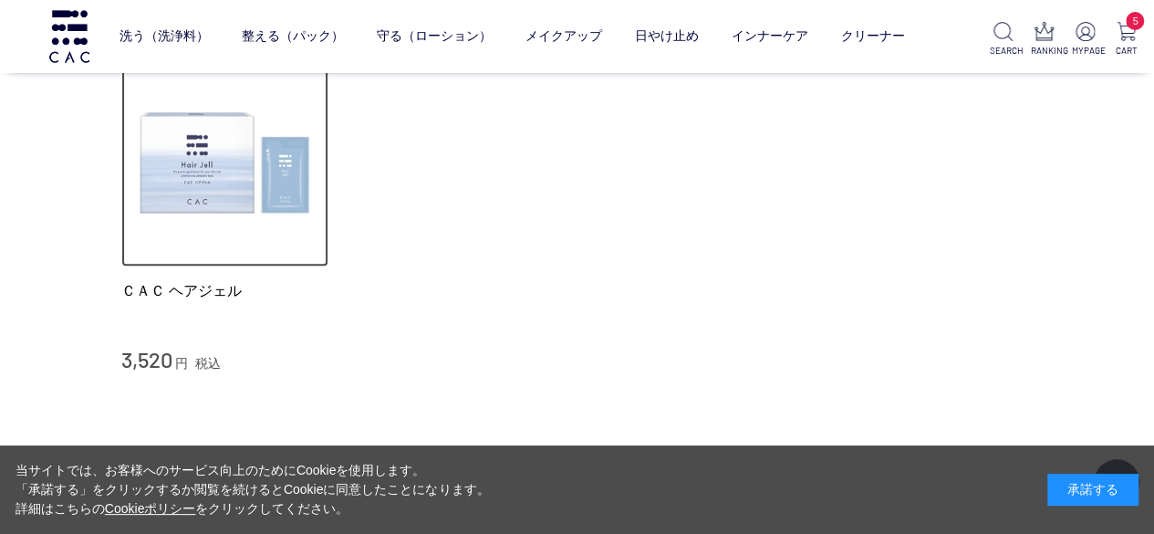
click at [203, 205] on img at bounding box center [225, 163] width 208 height 208
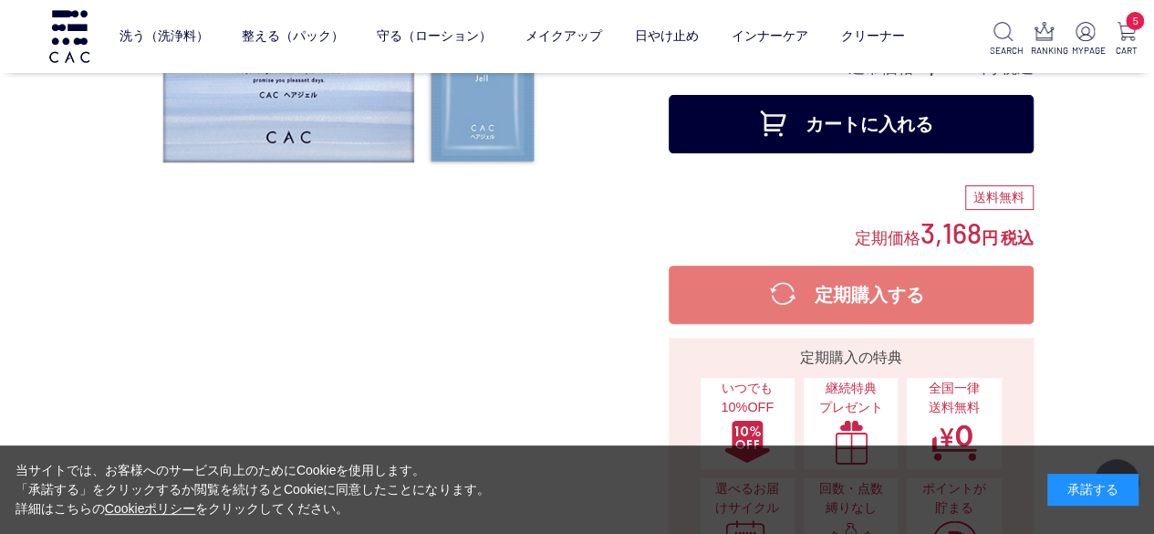
scroll to position [274, 0]
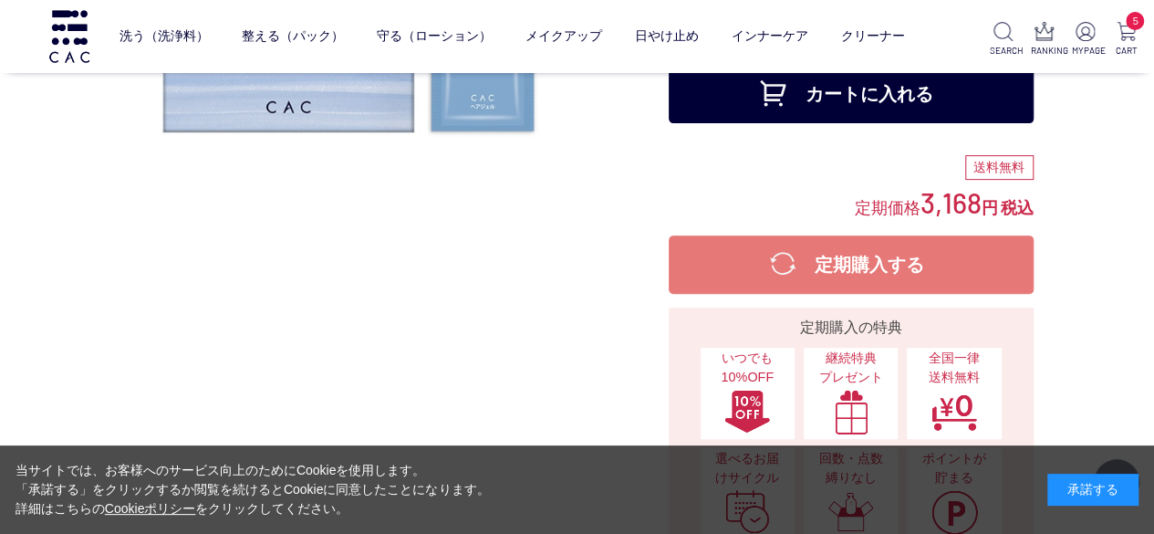
click at [845, 108] on button "カートに入れる" at bounding box center [851, 94] width 365 height 58
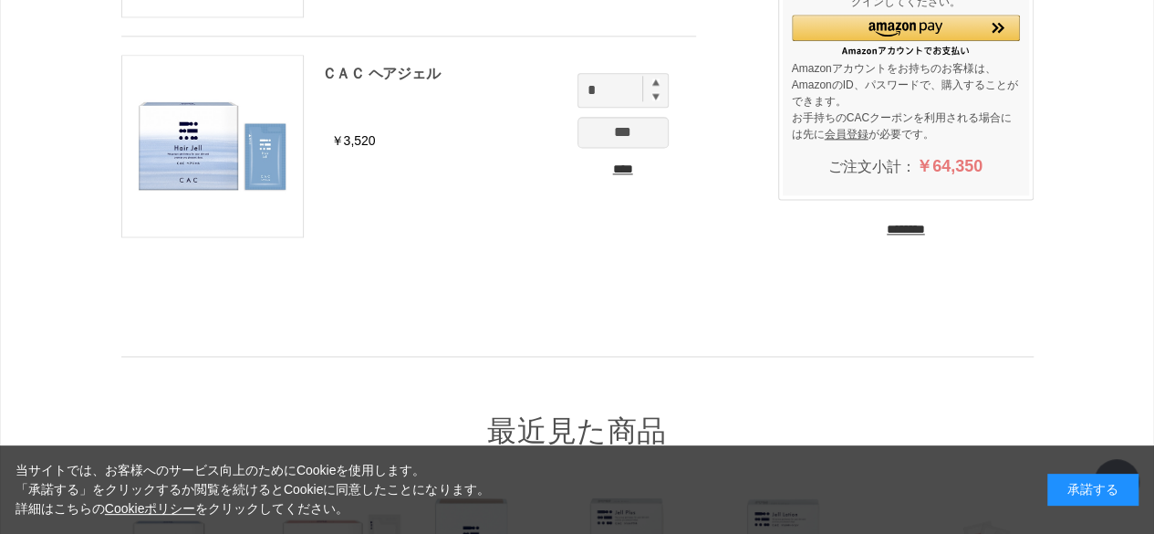
scroll to position [1186, 0]
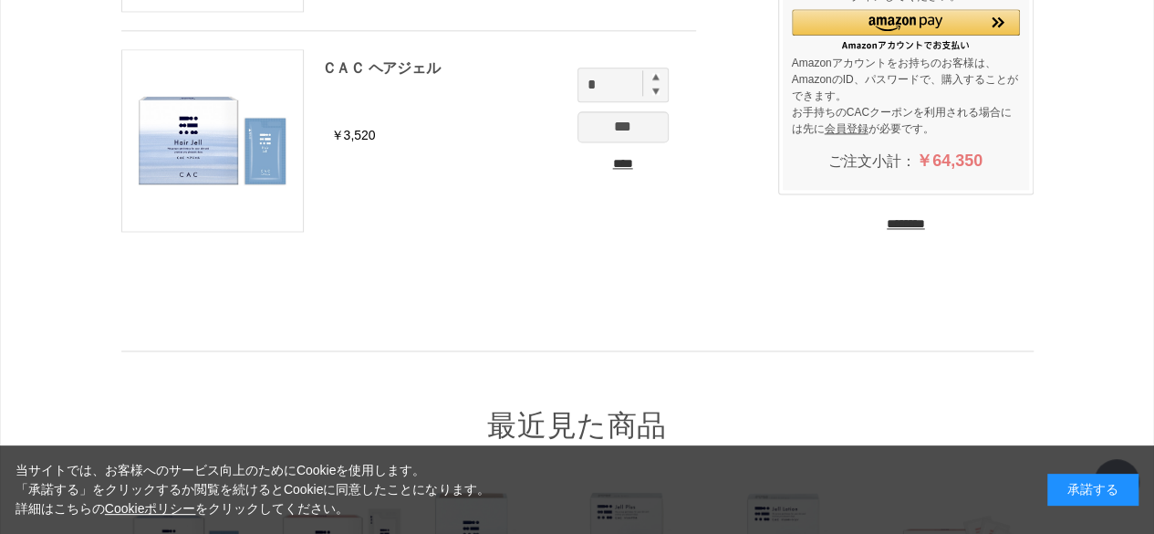
click at [925, 220] on input "********" at bounding box center [906, 223] width 38 height 17
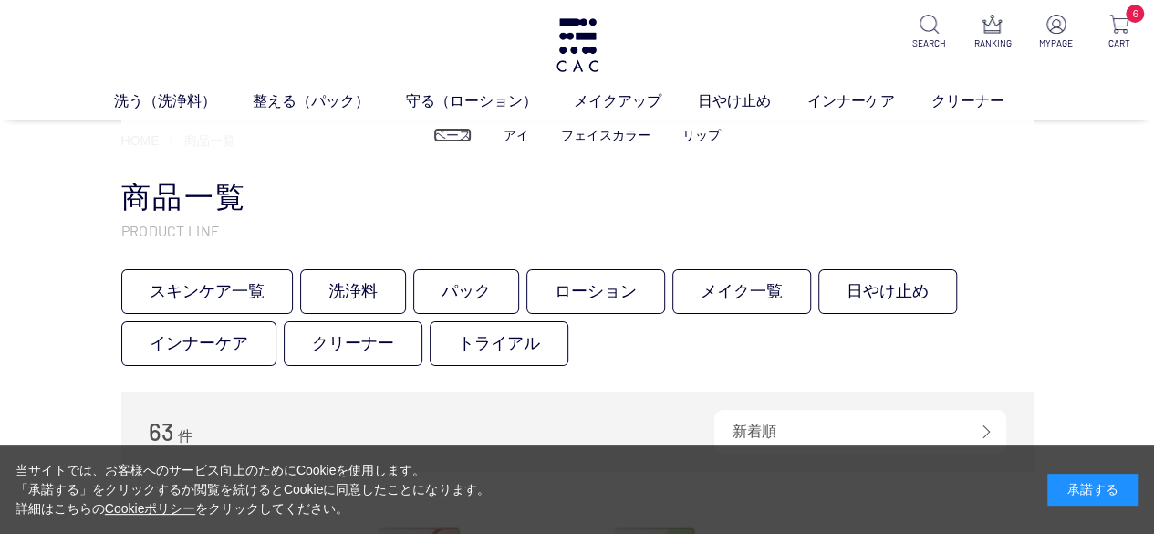
click at [452, 140] on link "ベース" at bounding box center [452, 135] width 38 height 15
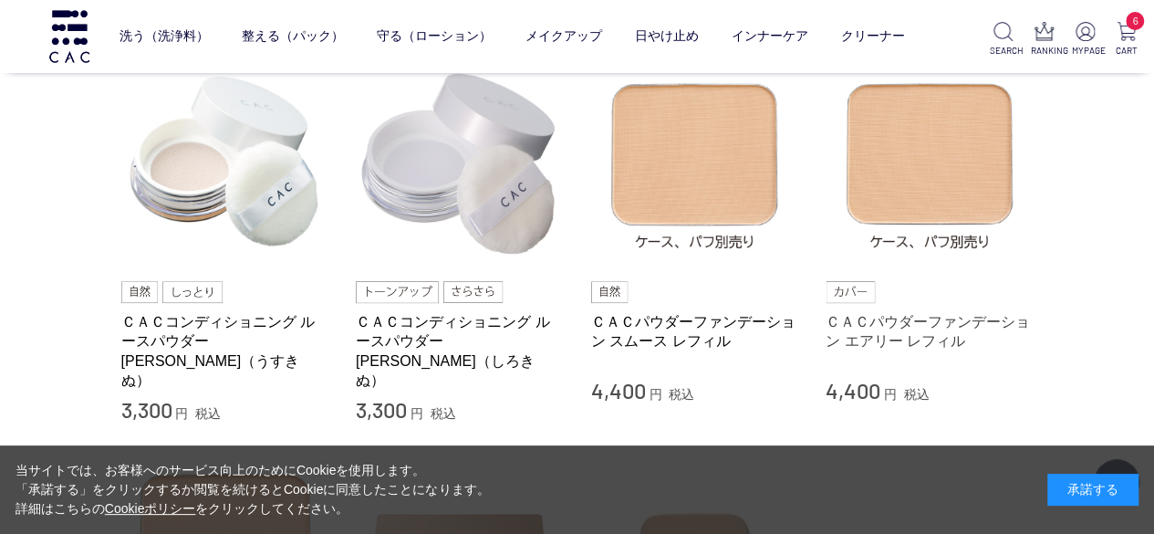
scroll to position [183, 0]
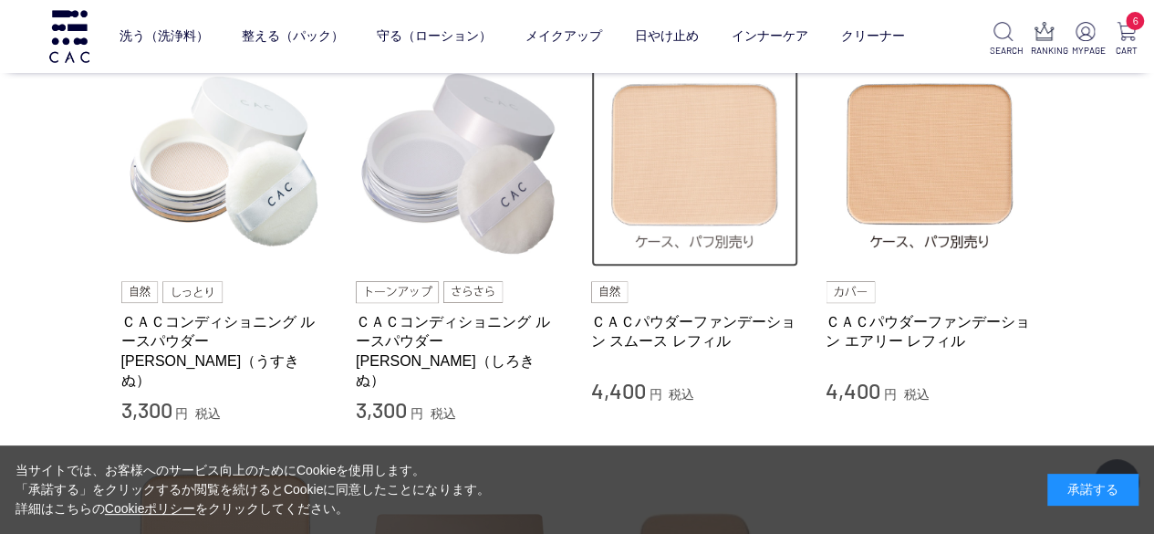
click at [687, 204] on img at bounding box center [695, 163] width 208 height 208
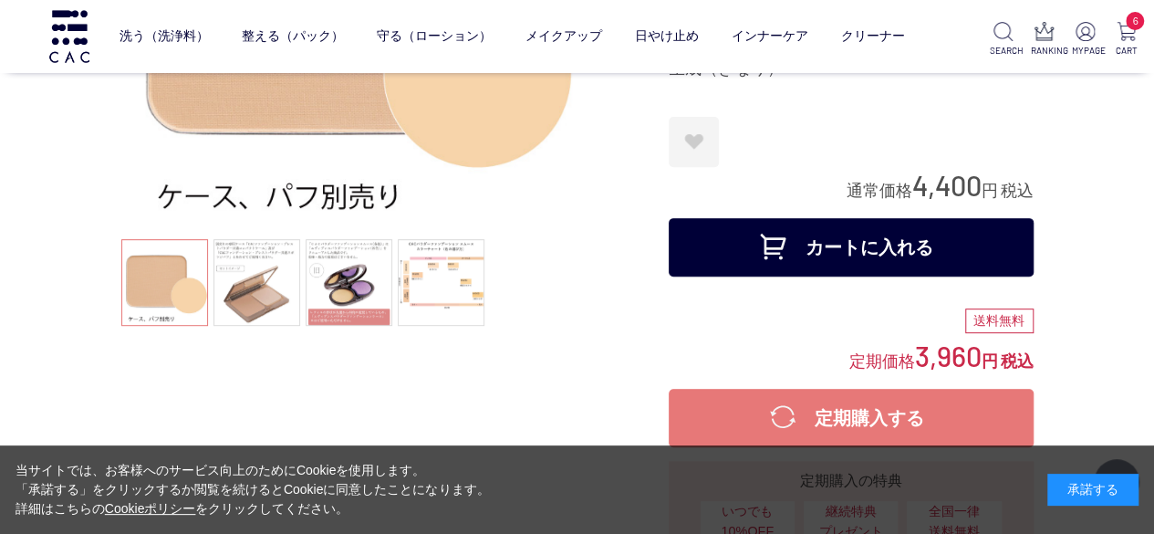
scroll to position [274, 0]
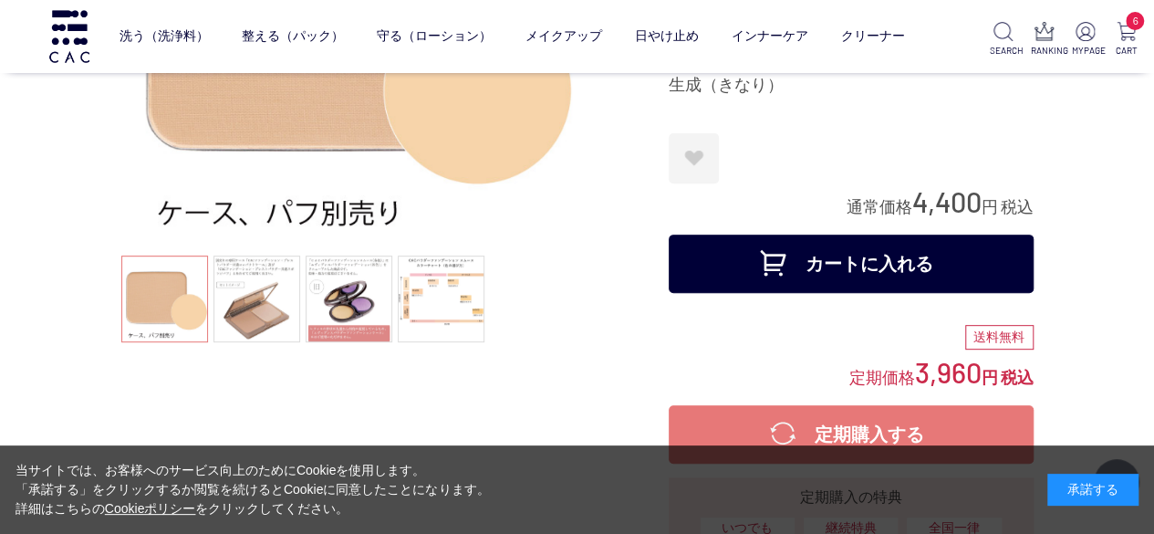
click at [883, 266] on button "カートに入れる" at bounding box center [851, 264] width 365 height 58
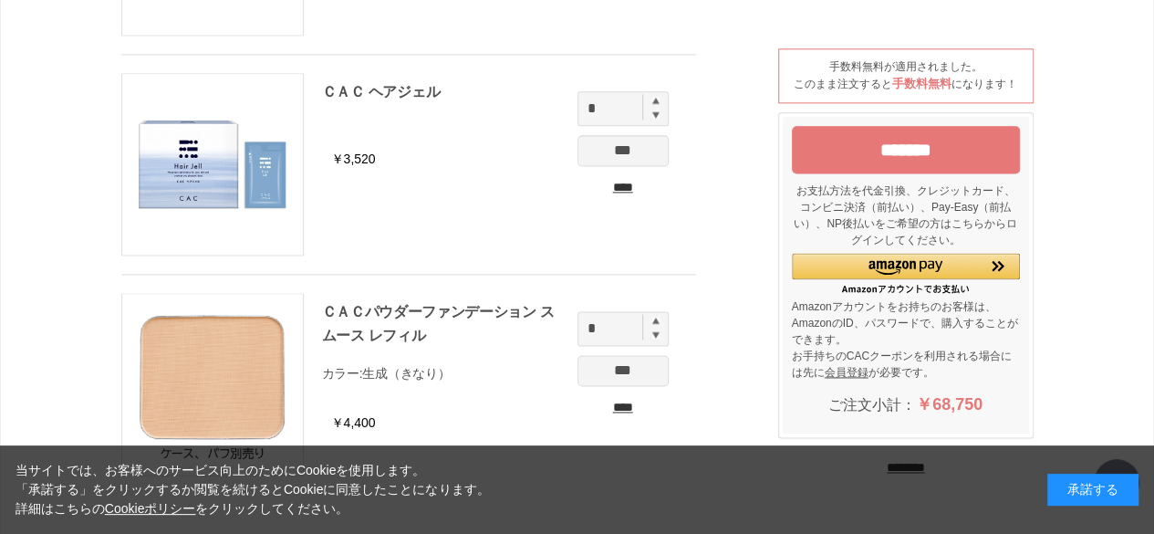
scroll to position [1278, 0]
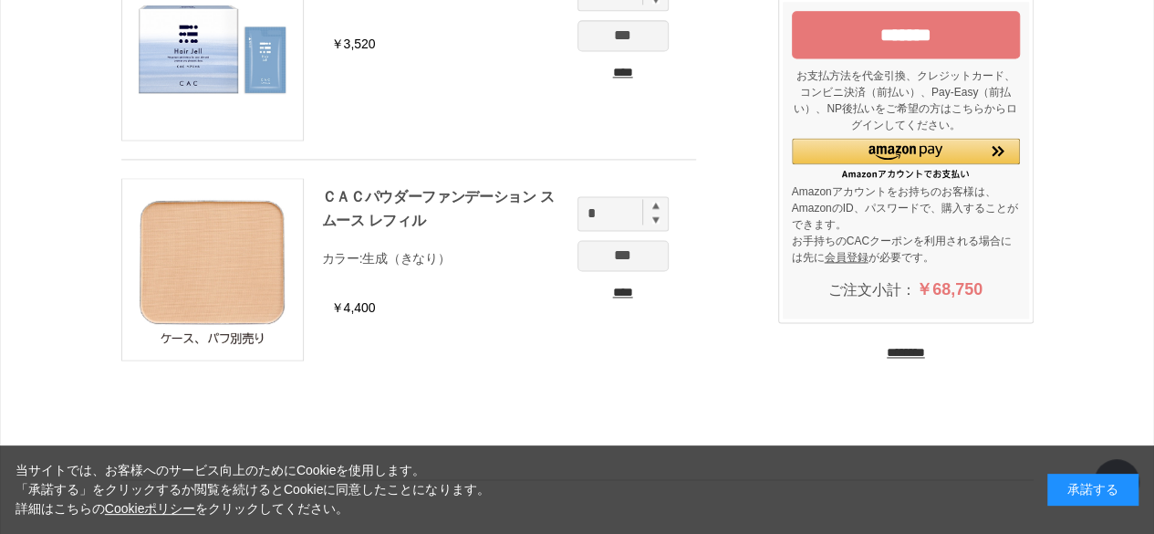
click at [913, 349] on input "********" at bounding box center [906, 352] width 38 height 17
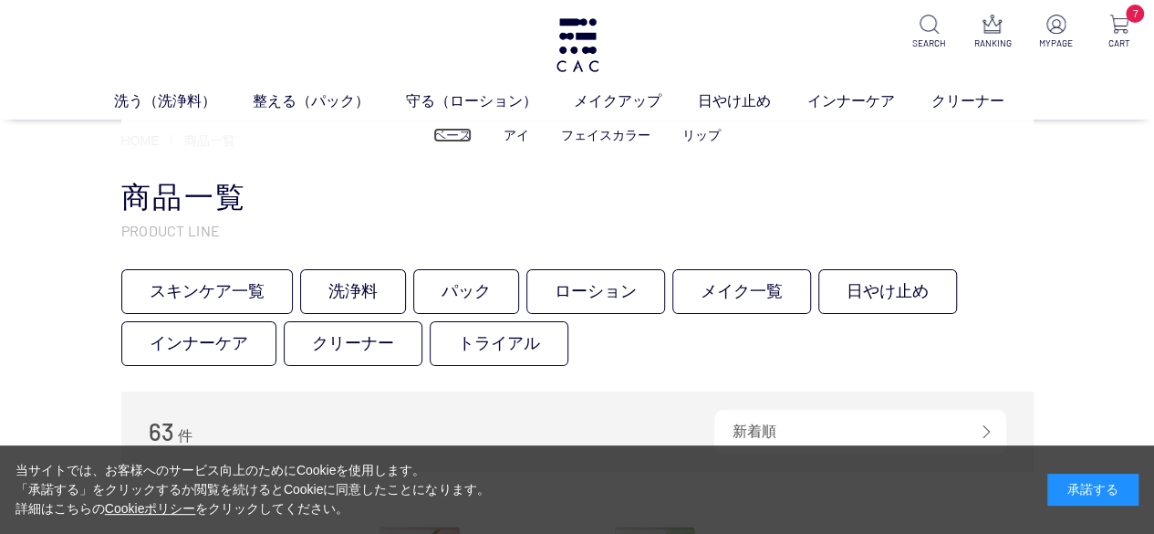
click at [447, 141] on link "ベース" at bounding box center [452, 135] width 38 height 15
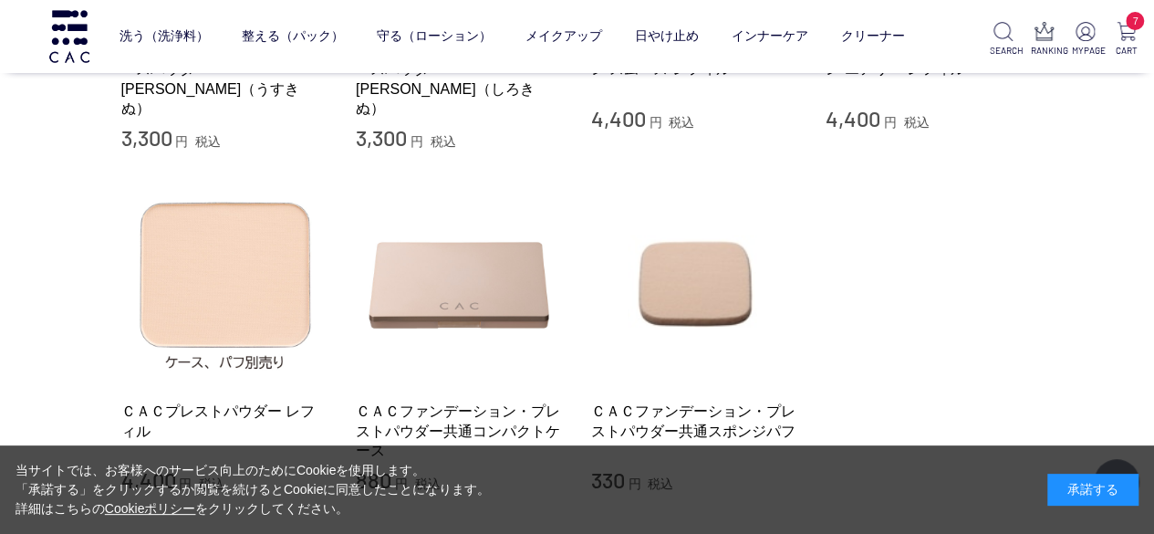
scroll to position [456, 0]
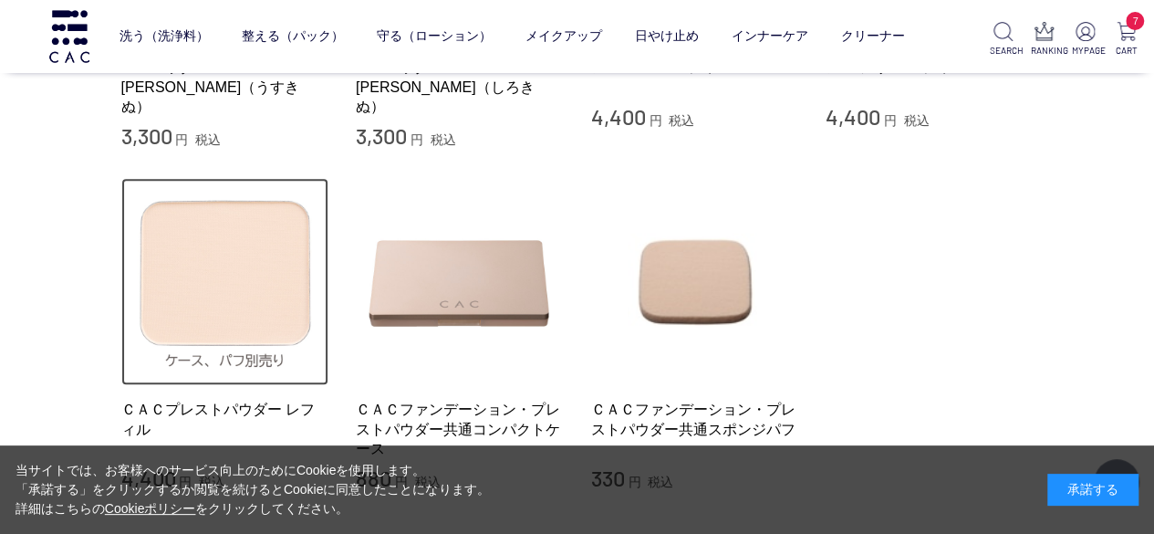
click at [199, 283] on img at bounding box center [225, 282] width 208 height 208
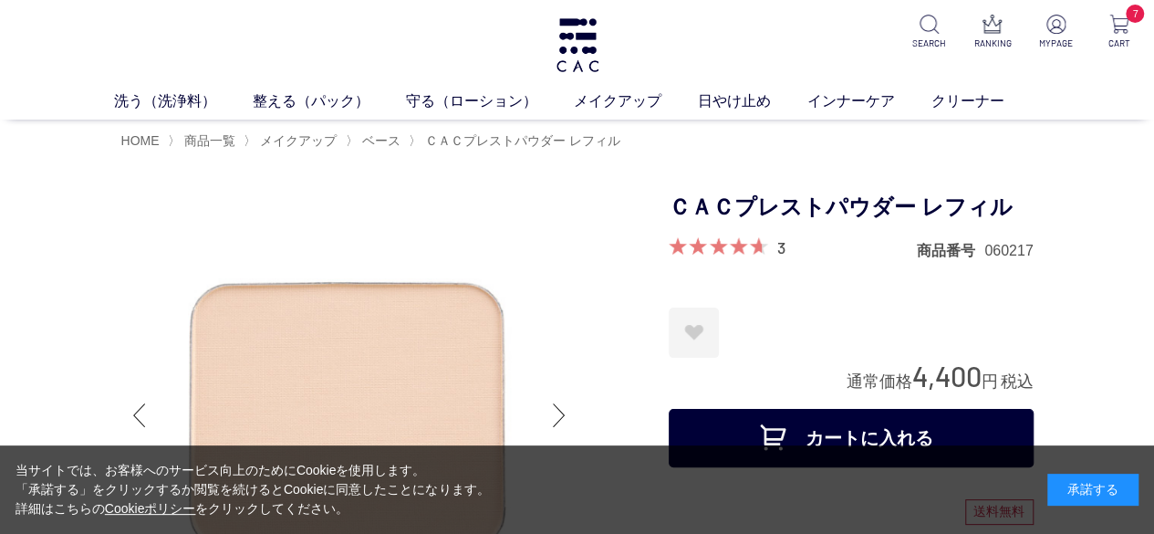
click at [833, 421] on button "カートに入れる" at bounding box center [851, 438] width 365 height 58
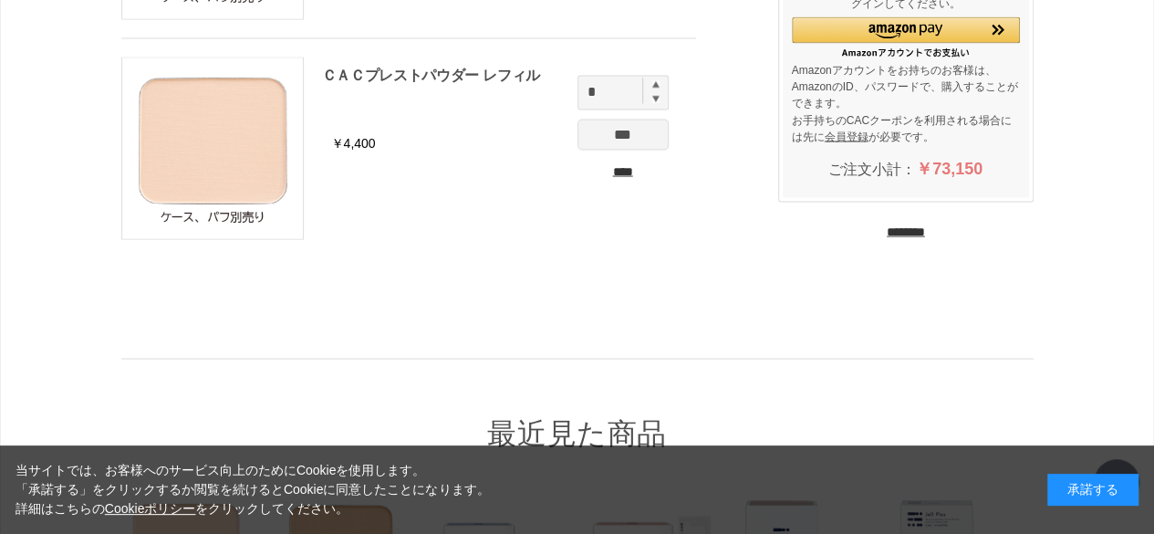
scroll to position [1825, 0]
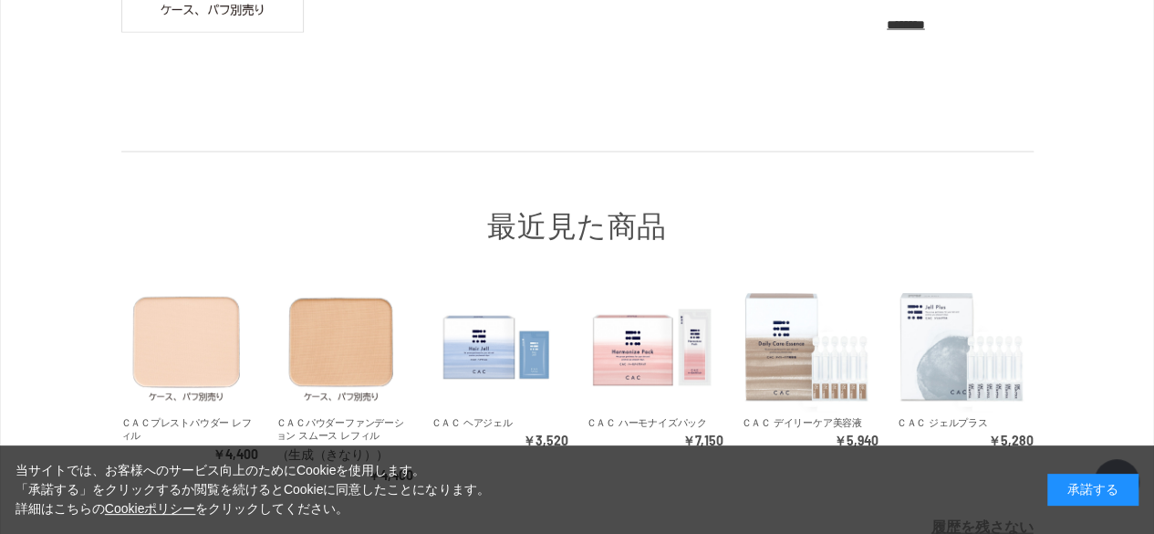
click at [919, 21] on input "********" at bounding box center [906, 24] width 38 height 17
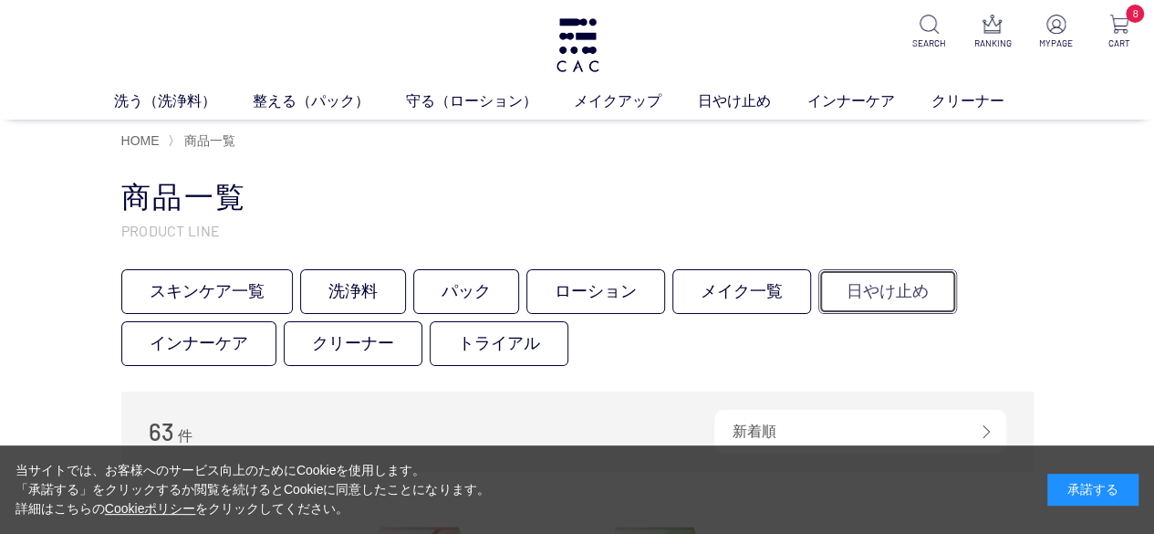
click at [898, 279] on link "日やけ止め" at bounding box center [888, 291] width 139 height 45
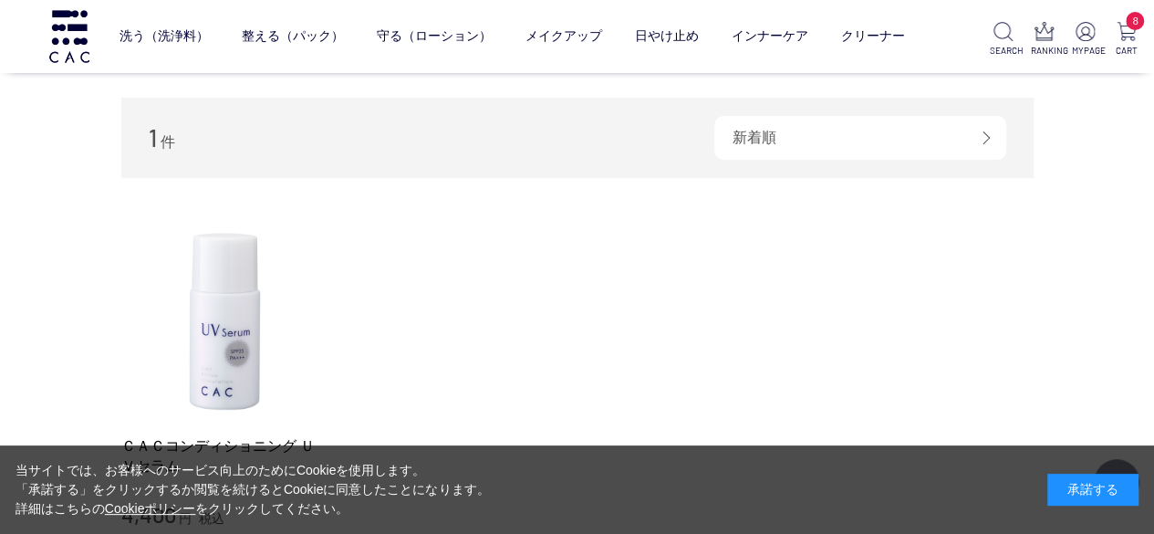
scroll to position [183, 0]
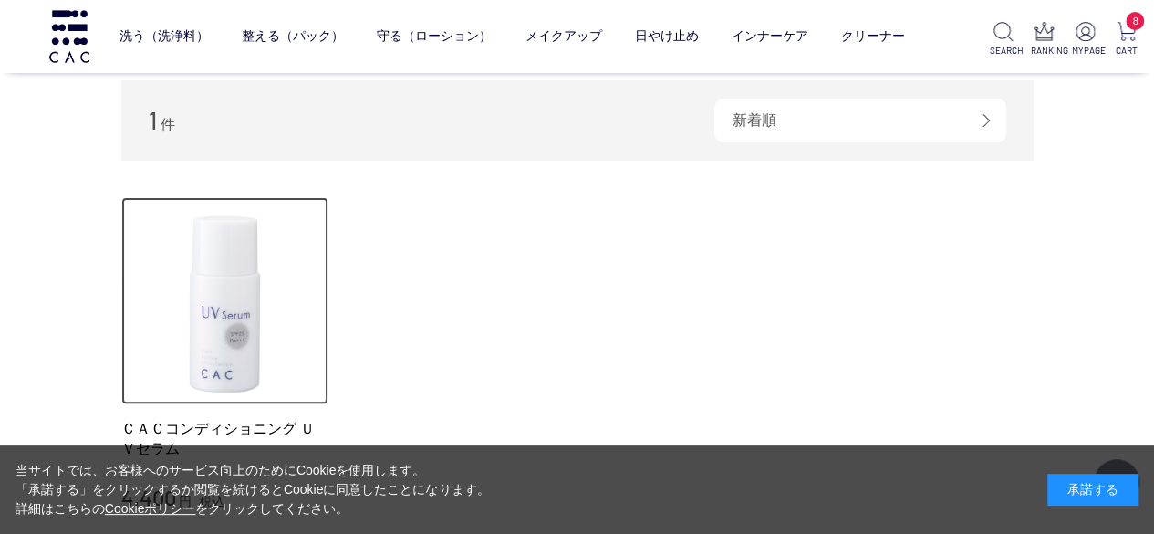
click at [221, 325] on img at bounding box center [225, 301] width 208 height 208
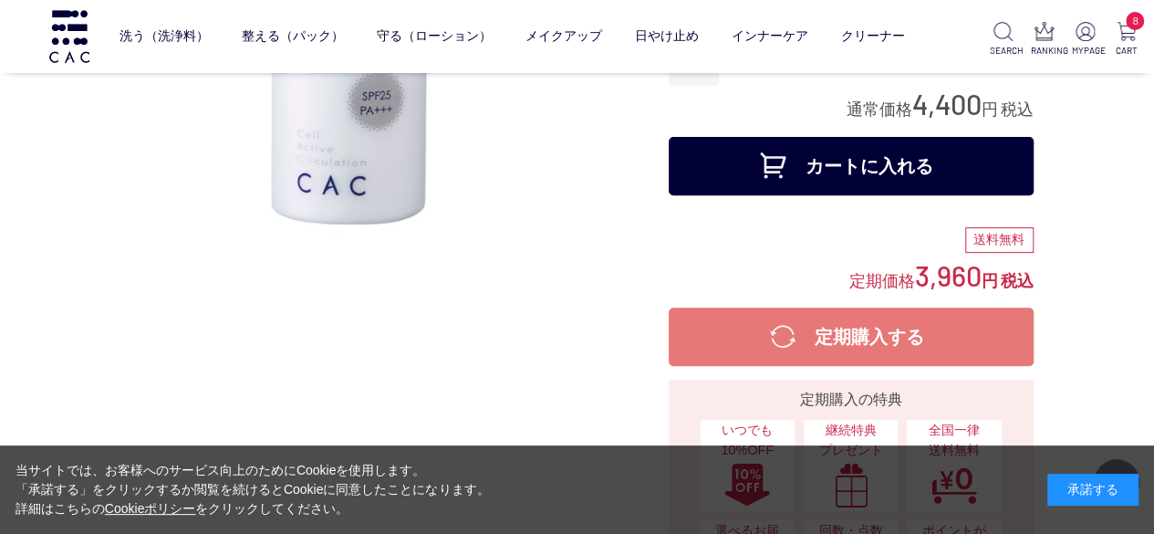
scroll to position [274, 0]
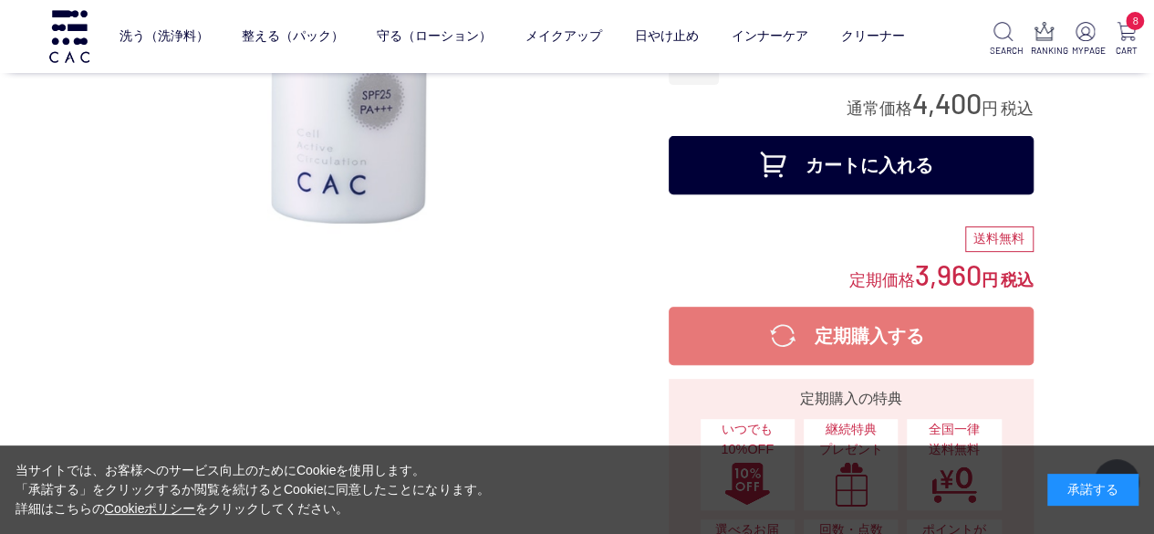
click at [858, 152] on button "カートに入れる" at bounding box center [851, 165] width 365 height 58
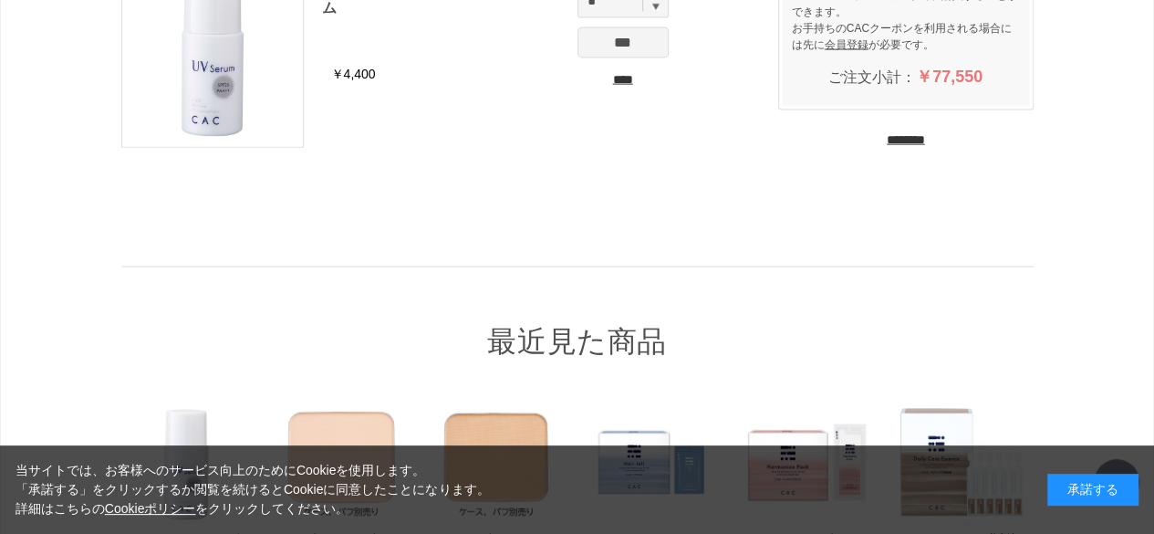
scroll to position [1923, 0]
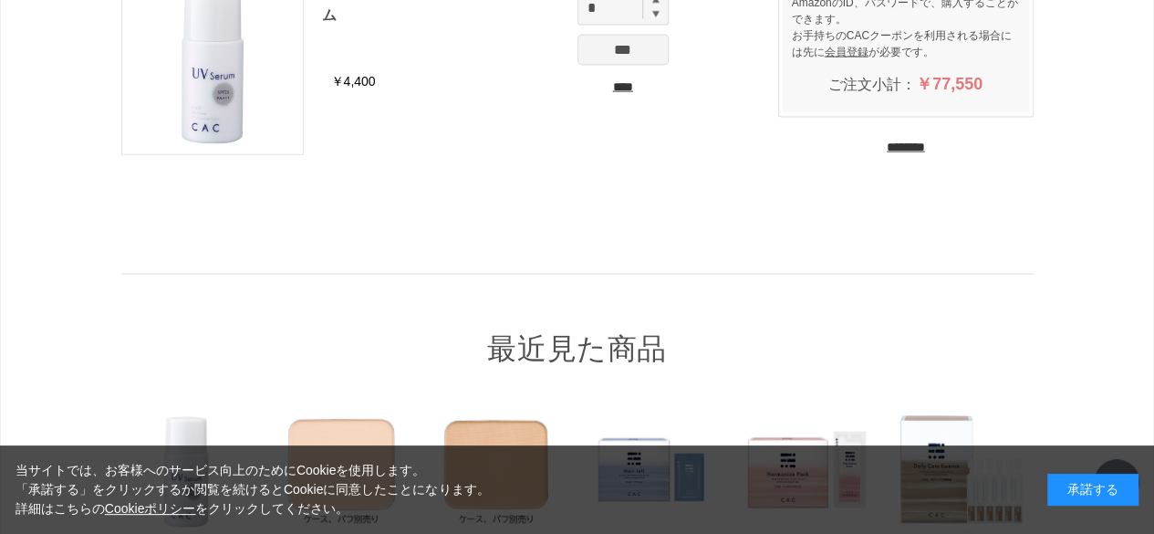
click at [887, 143] on input "********" at bounding box center [906, 147] width 38 height 17
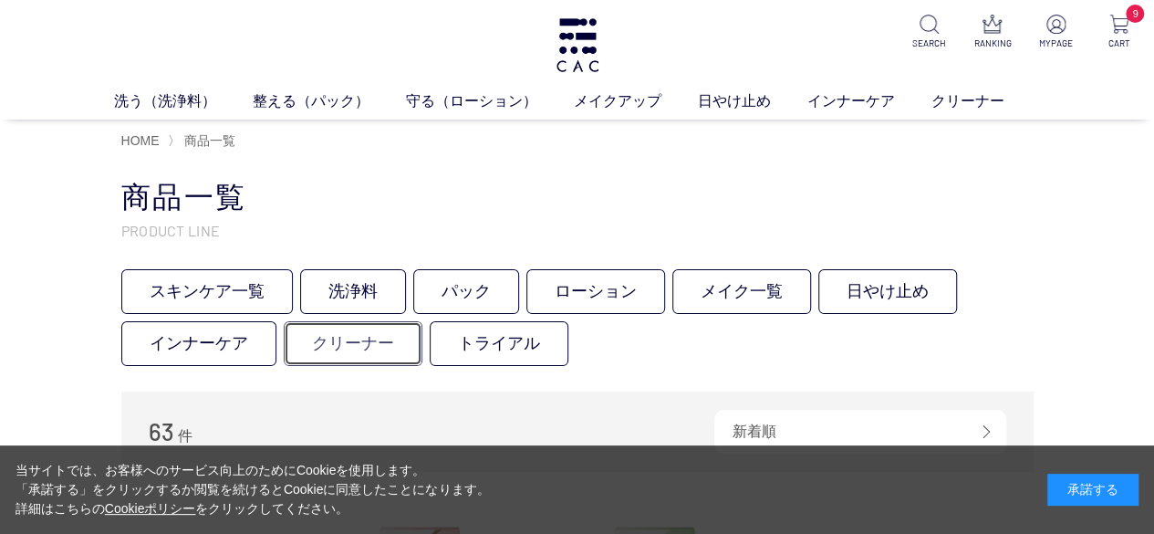
click at [321, 340] on link "クリーナー" at bounding box center [353, 343] width 139 height 45
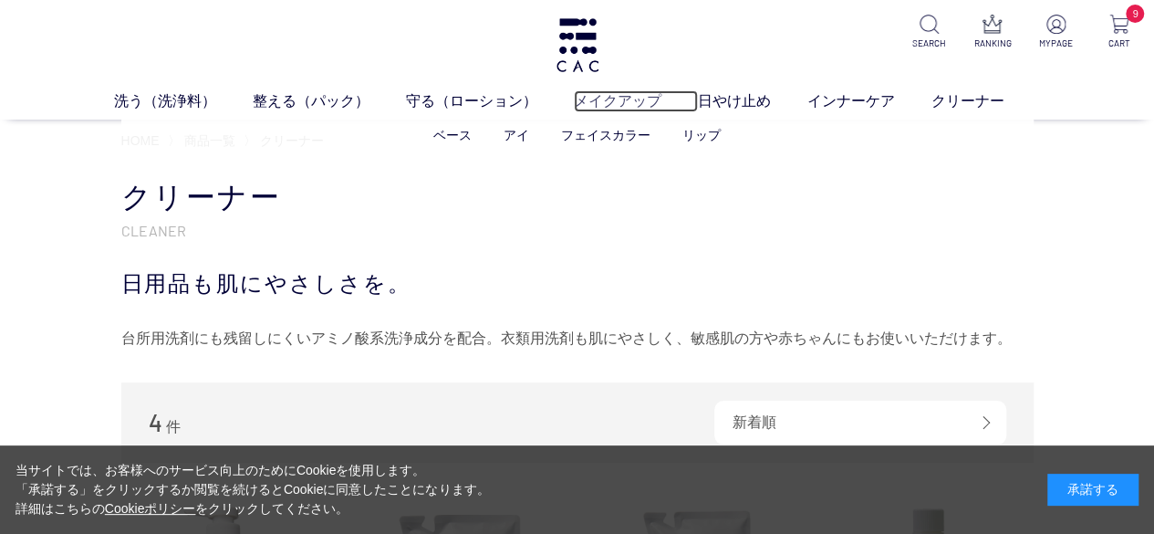
click at [588, 99] on link "メイクアップ" at bounding box center [636, 101] width 124 height 22
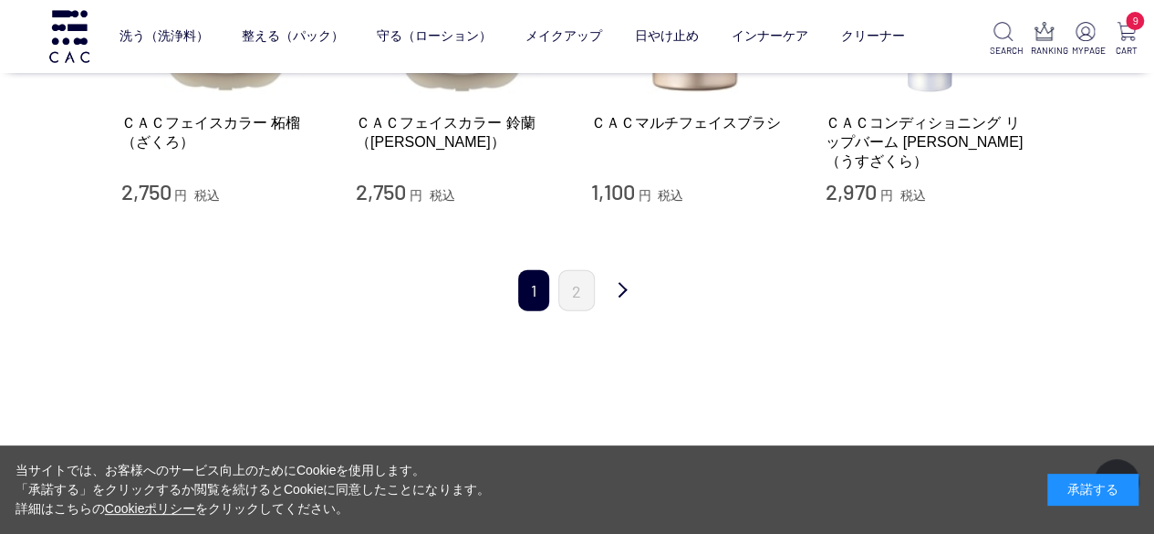
scroll to position [2008, 0]
click at [579, 275] on link "2" at bounding box center [577, 290] width 37 height 41
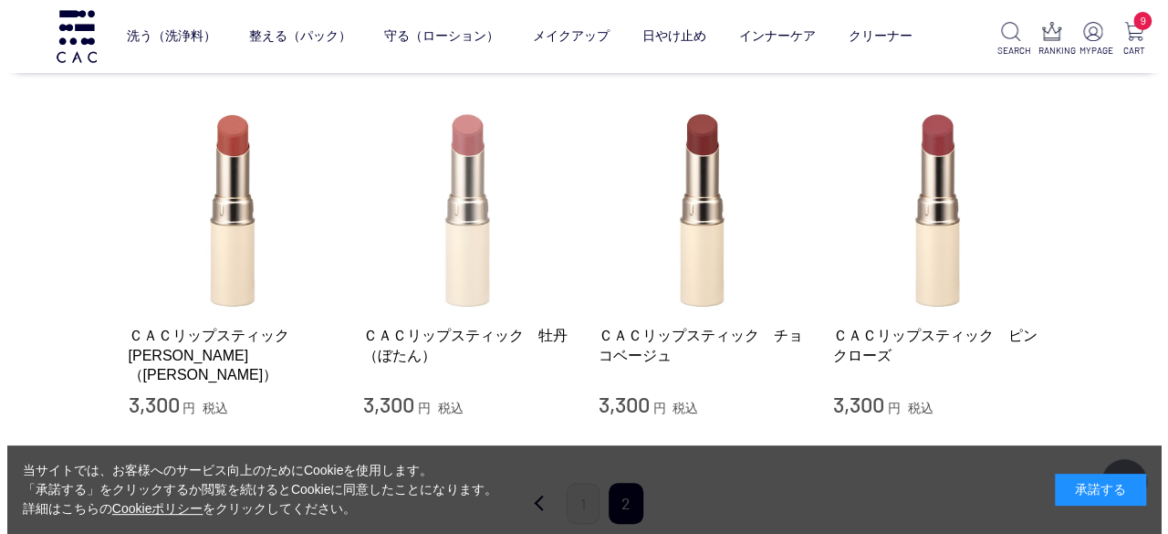
scroll to position [365, 0]
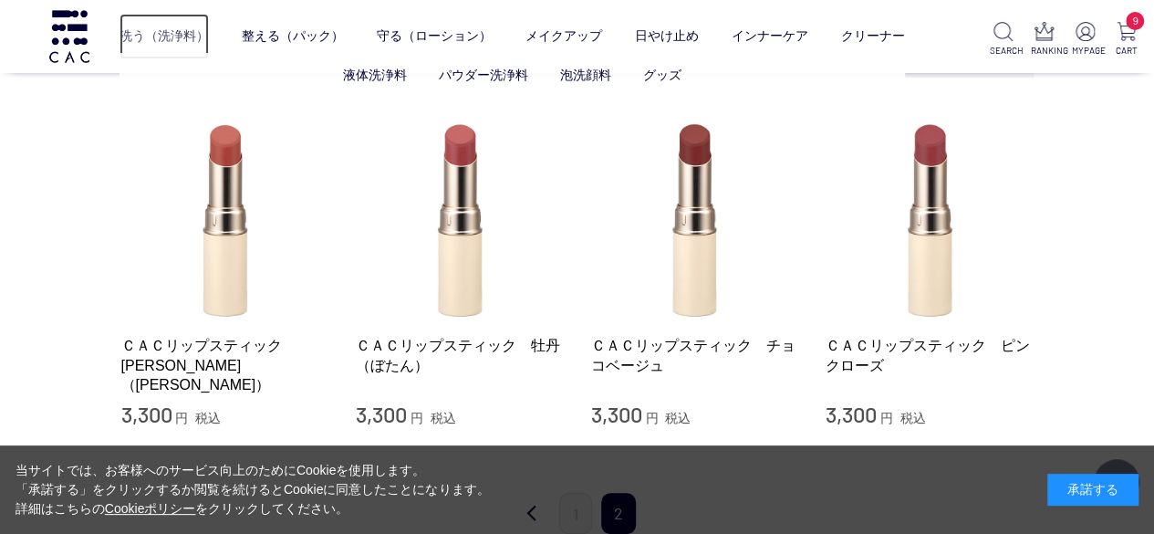
click at [159, 39] on link "洗う（洗浄料）" at bounding box center [164, 37] width 89 height 46
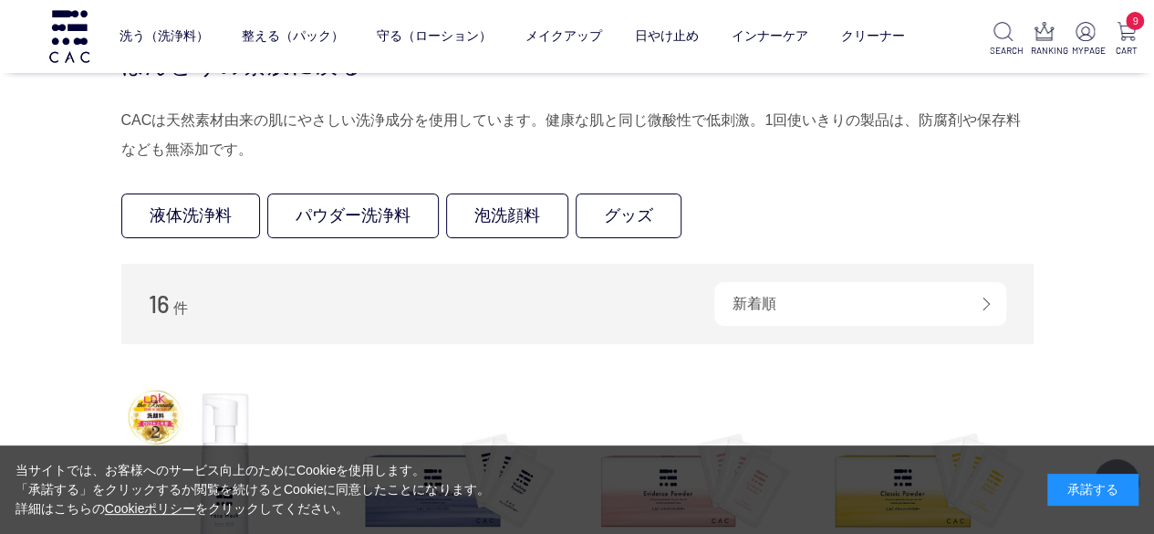
scroll to position [91, 0]
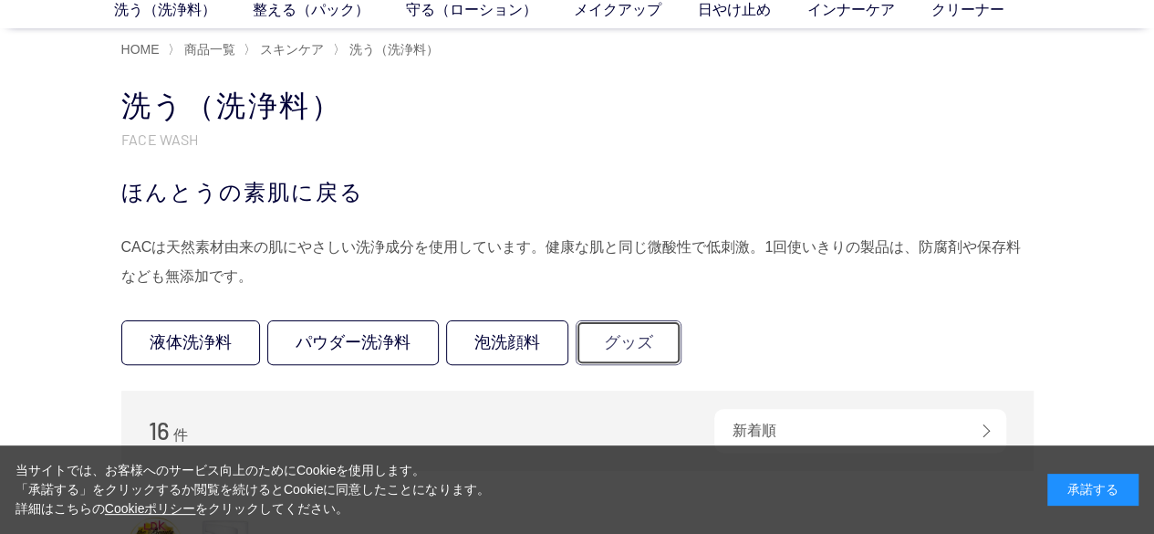
click at [600, 344] on link "グッズ" at bounding box center [629, 342] width 106 height 45
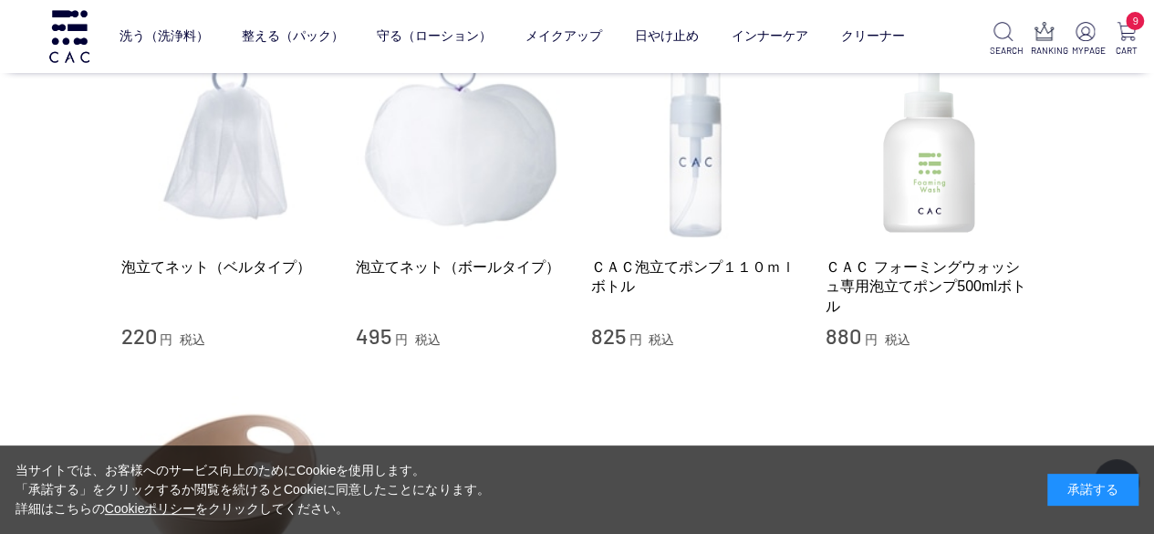
scroll to position [183, 0]
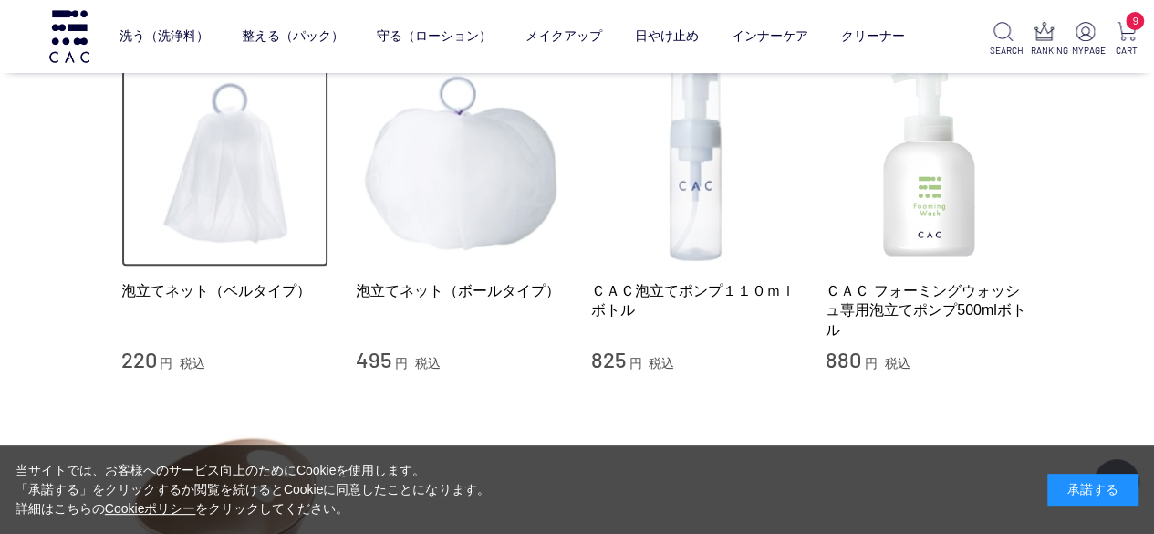
click at [241, 172] on img at bounding box center [225, 163] width 208 height 208
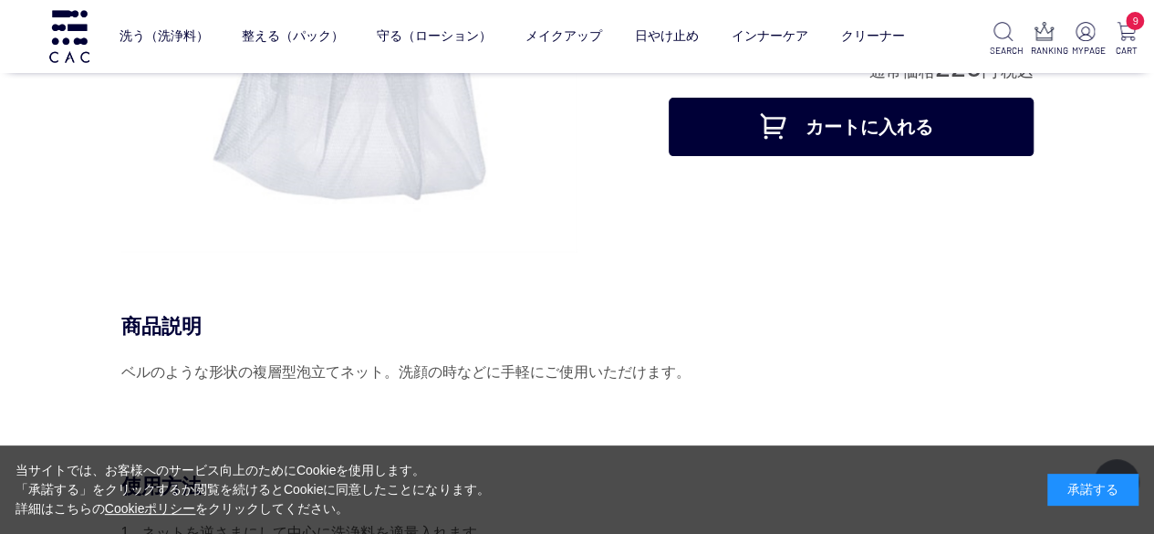
scroll to position [274, 0]
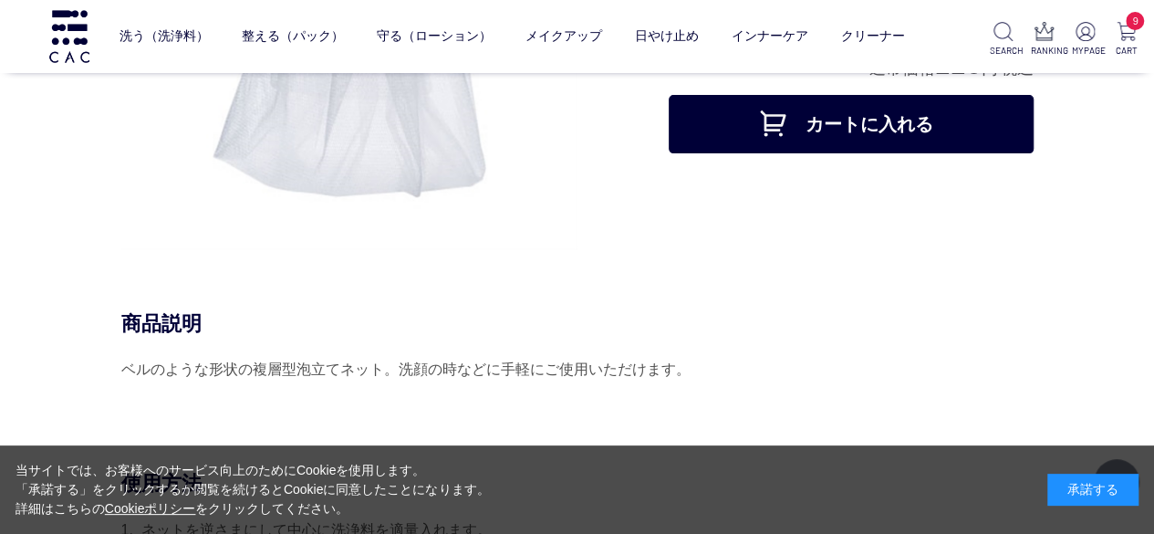
click at [841, 123] on button "カートに入れる" at bounding box center [851, 124] width 365 height 58
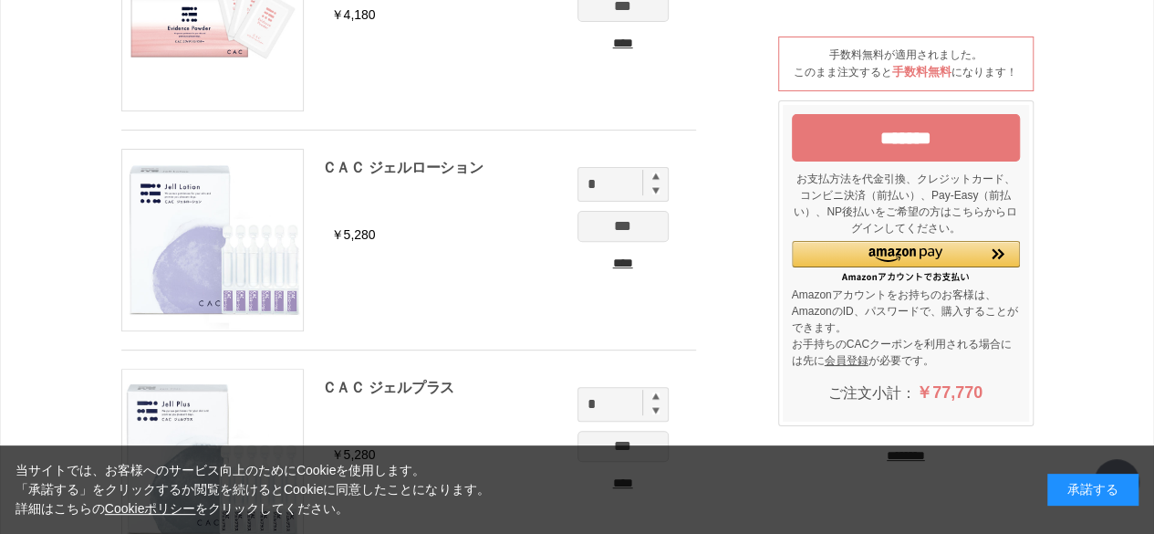
scroll to position [91, 0]
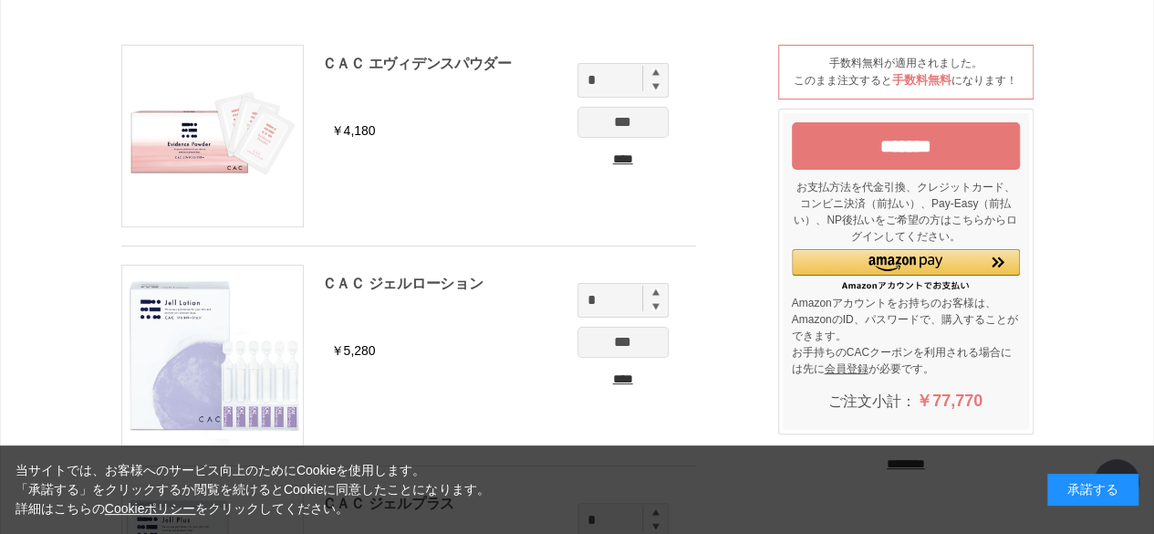
click at [903, 154] on input "*******" at bounding box center [906, 145] width 228 height 47
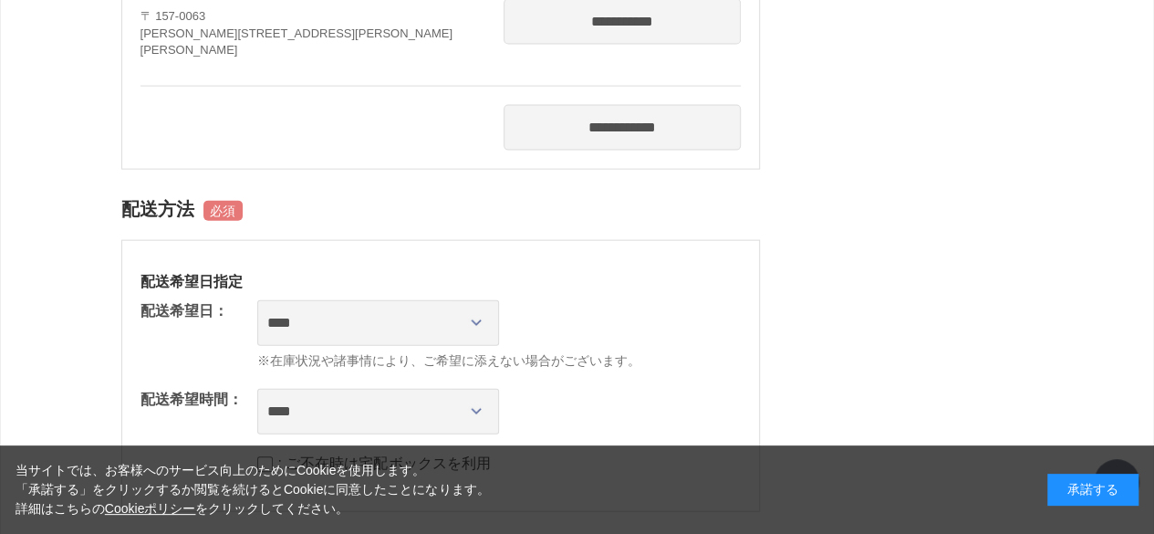
scroll to position [2008, 0]
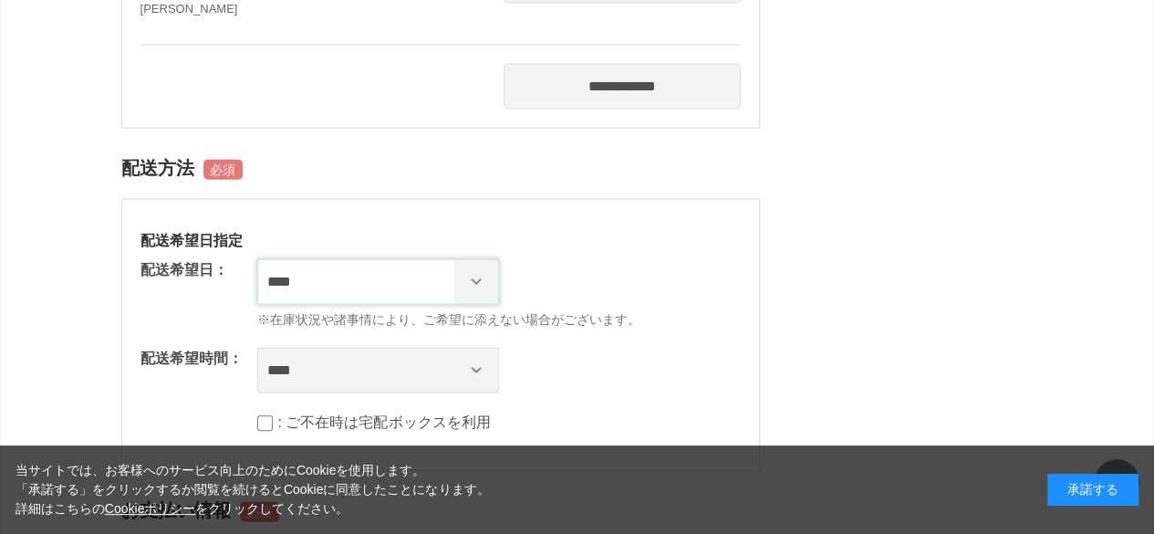
click at [484, 275] on select "**********" at bounding box center [378, 282] width 242 height 46
click at [629, 245] on div "**********" at bounding box center [440, 335] width 639 height 272
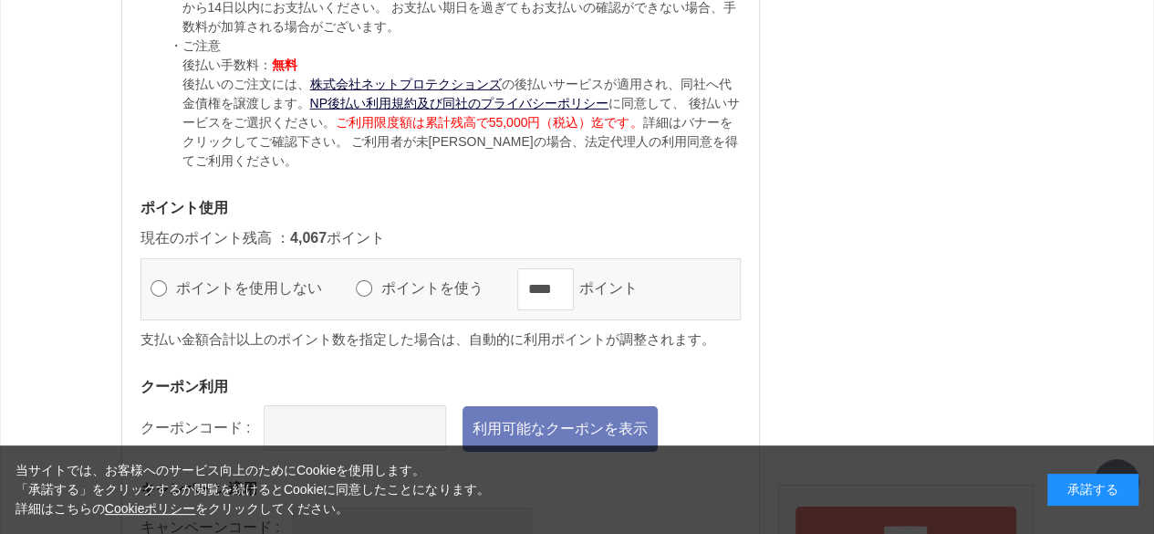
scroll to position [3194, 0]
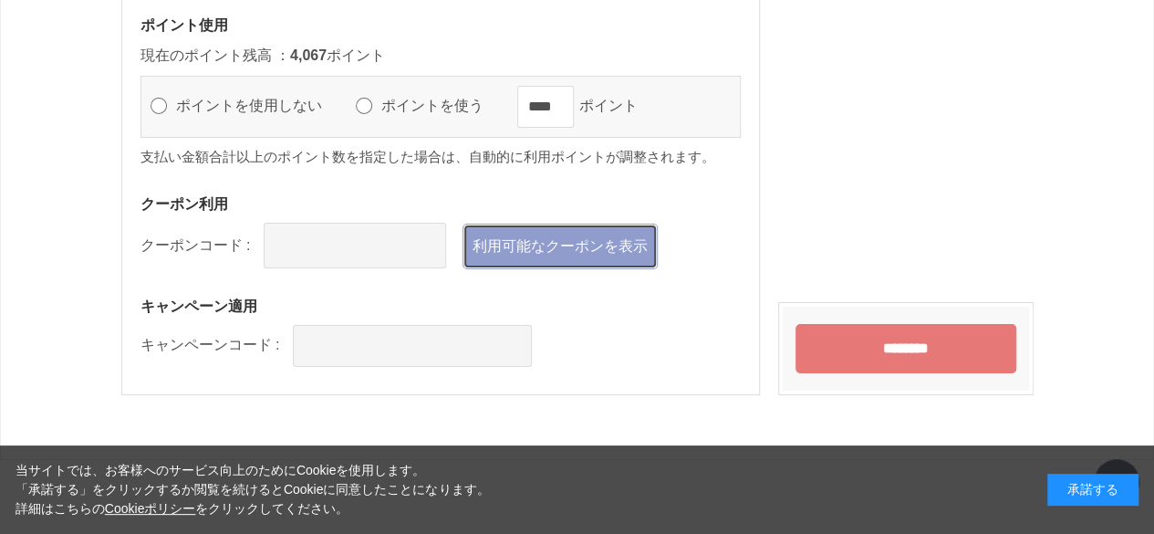
click at [601, 252] on link "利用可能なクーポンを表示" at bounding box center [560, 247] width 195 height 46
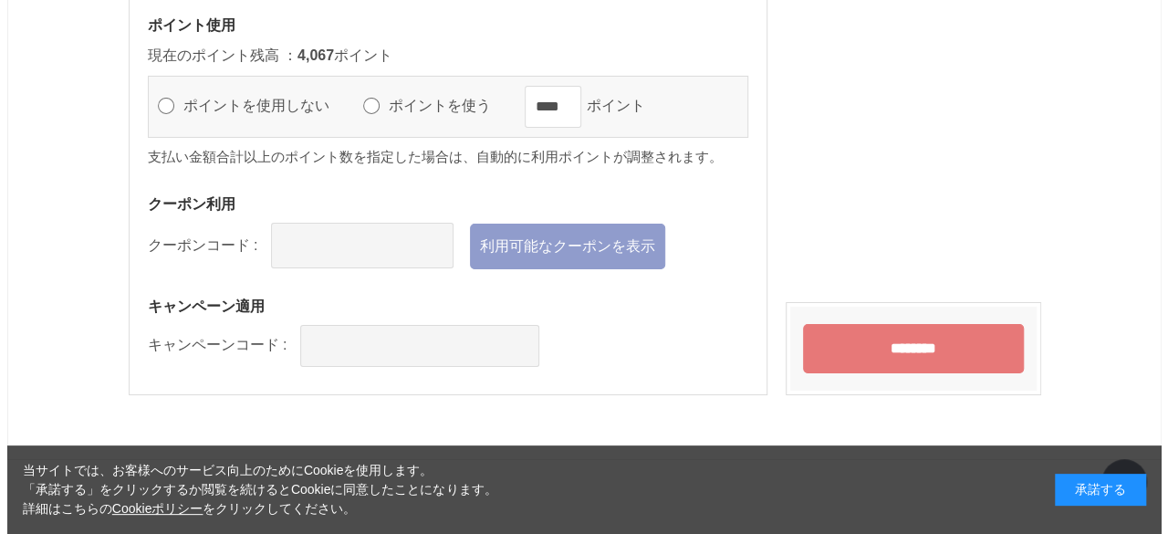
scroll to position [0, 0]
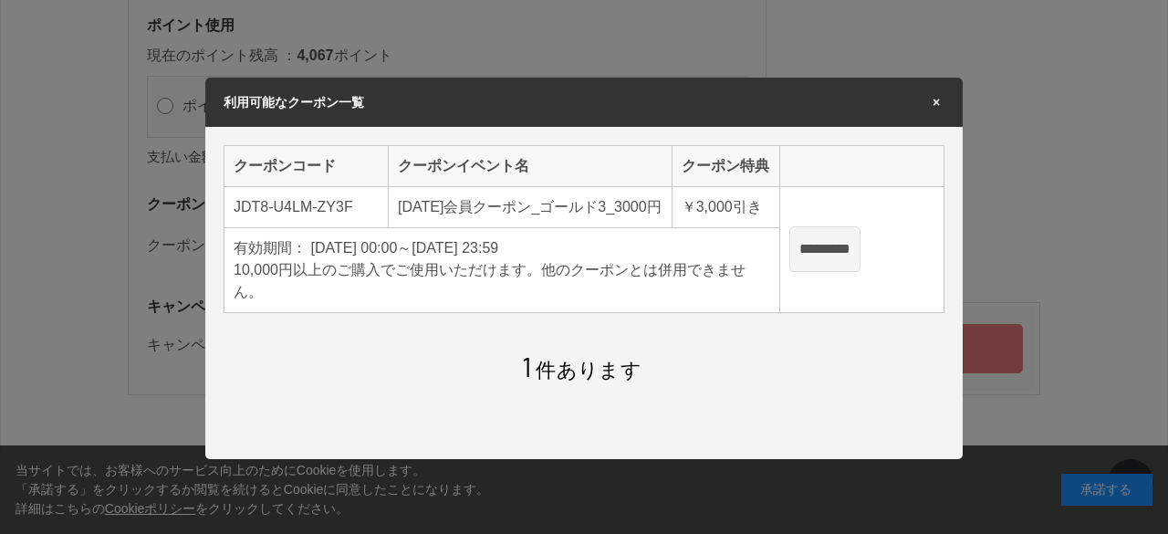
click at [861, 256] on input "*********" at bounding box center [824, 249] width 71 height 46
type input "**********"
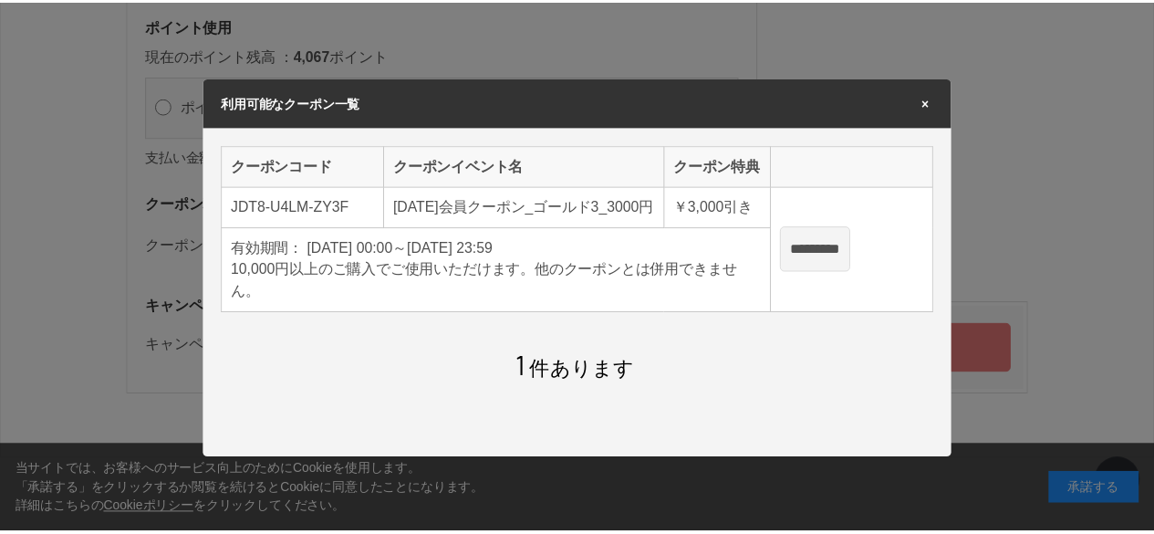
scroll to position [3194, 0]
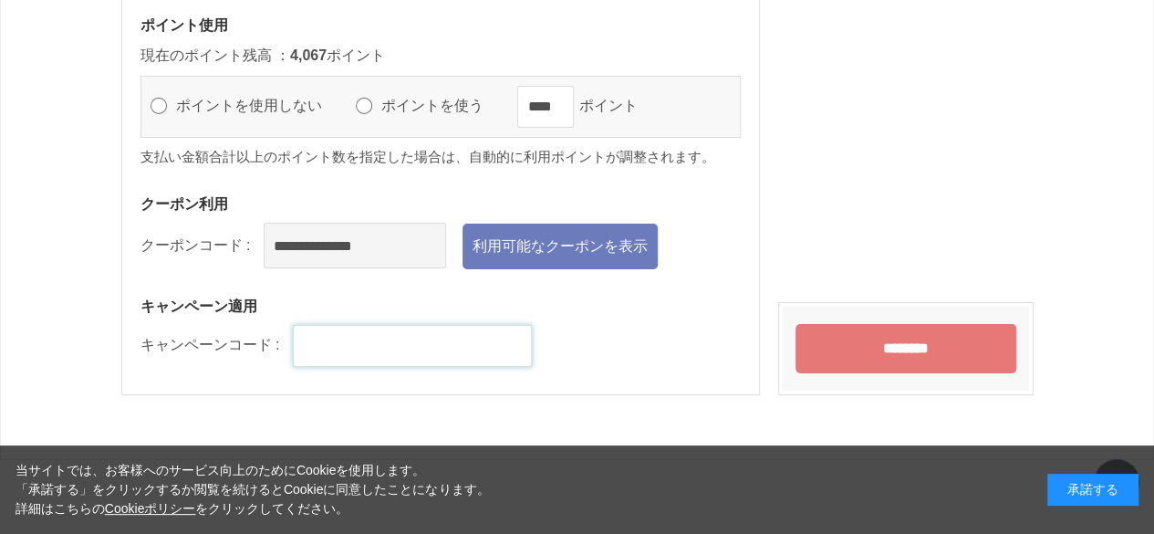
click at [531, 346] on input "text" at bounding box center [412, 346] width 239 height 42
click at [659, 344] on div "キャンペーンコード :" at bounding box center [441, 346] width 600 height 42
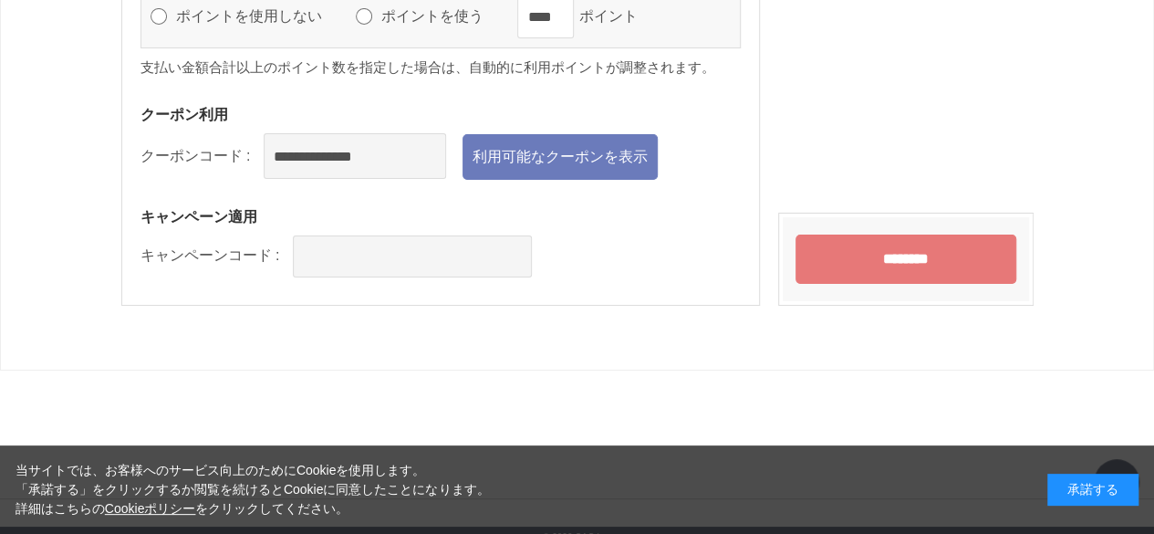
scroll to position [3285, 0]
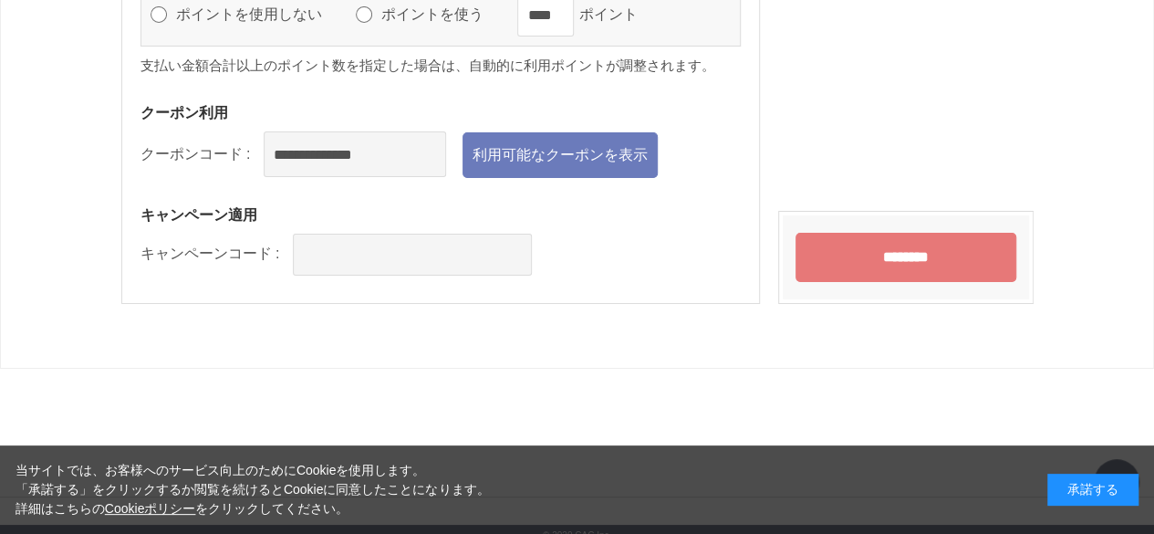
click at [957, 249] on input "********" at bounding box center [906, 257] width 221 height 49
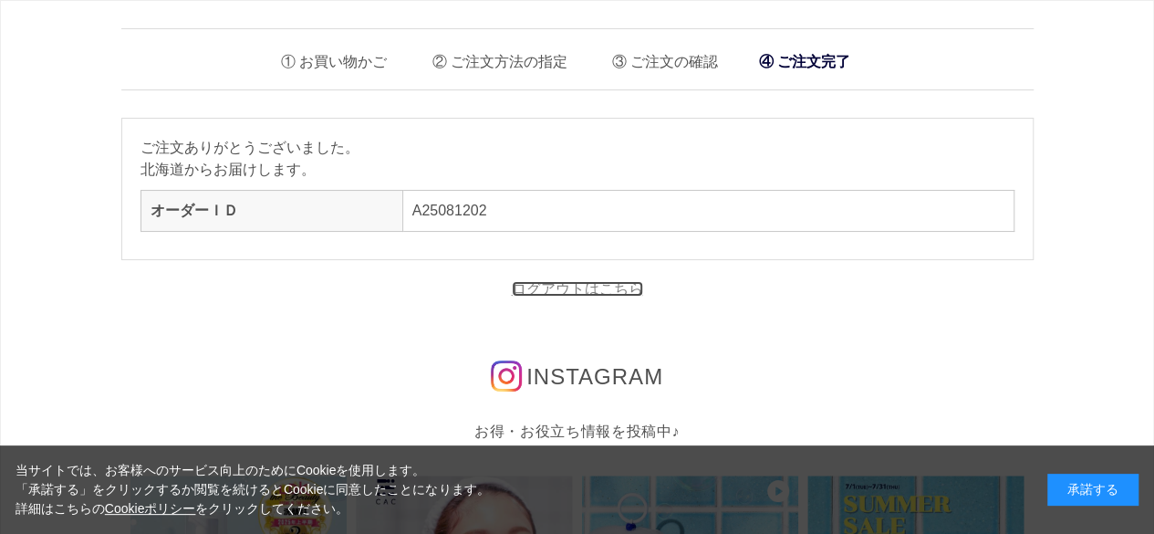
click at [613, 293] on link "ログアウトはこちら" at bounding box center [577, 289] width 131 height 16
